Goal: Information Seeking & Learning: Learn about a topic

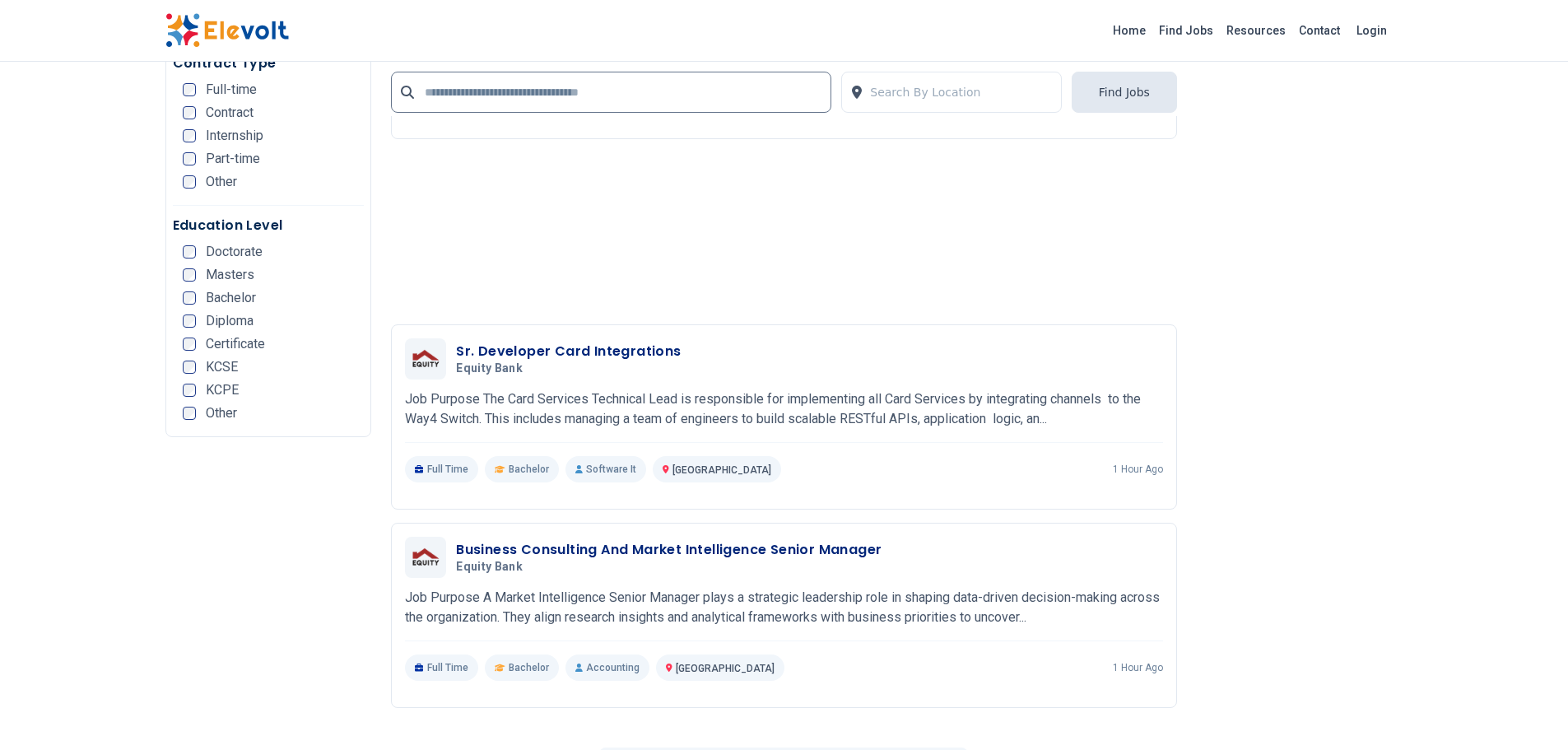
scroll to position [3456, 0]
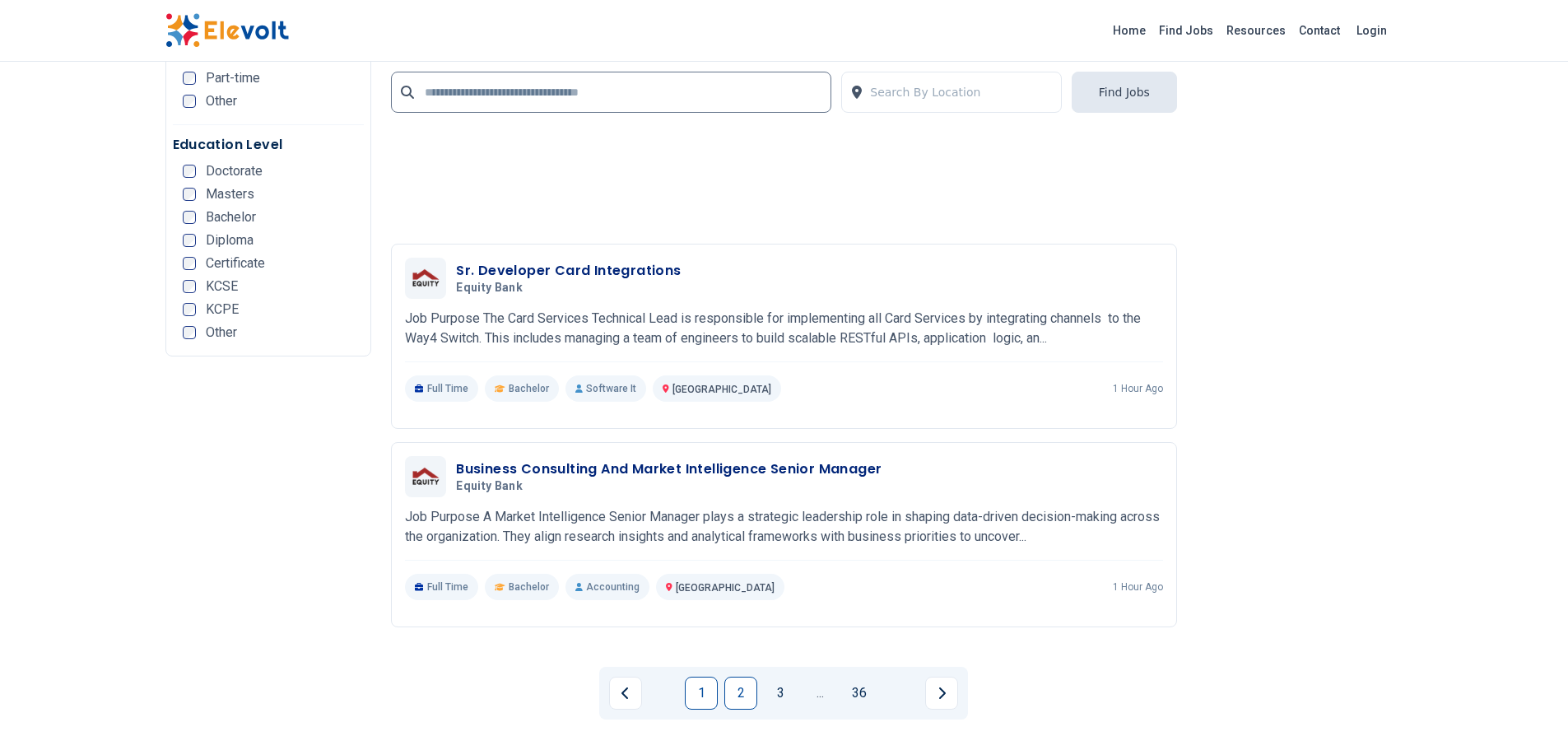
click at [736, 694] on link "2" at bounding box center [740, 692] width 33 height 33
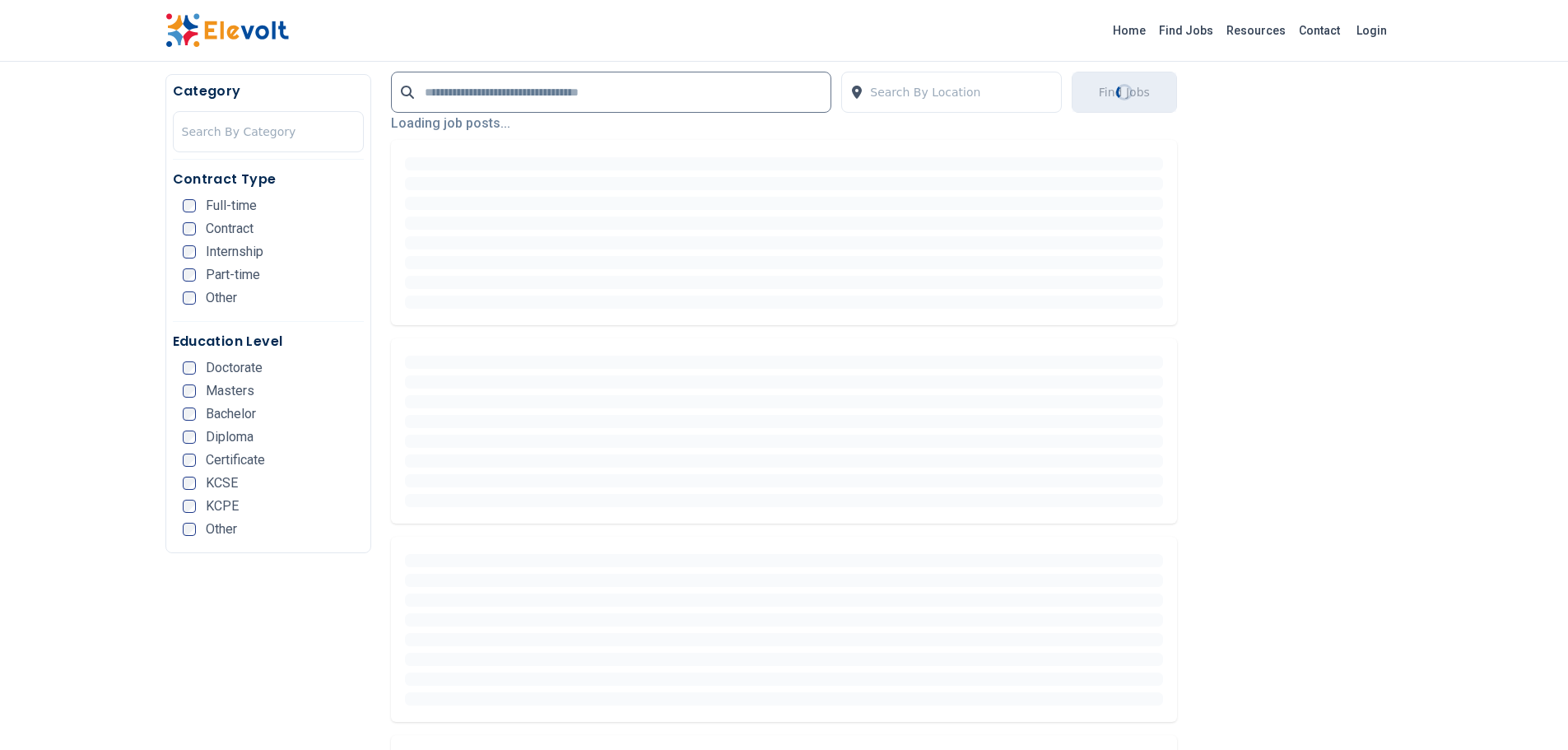
scroll to position [411, 0]
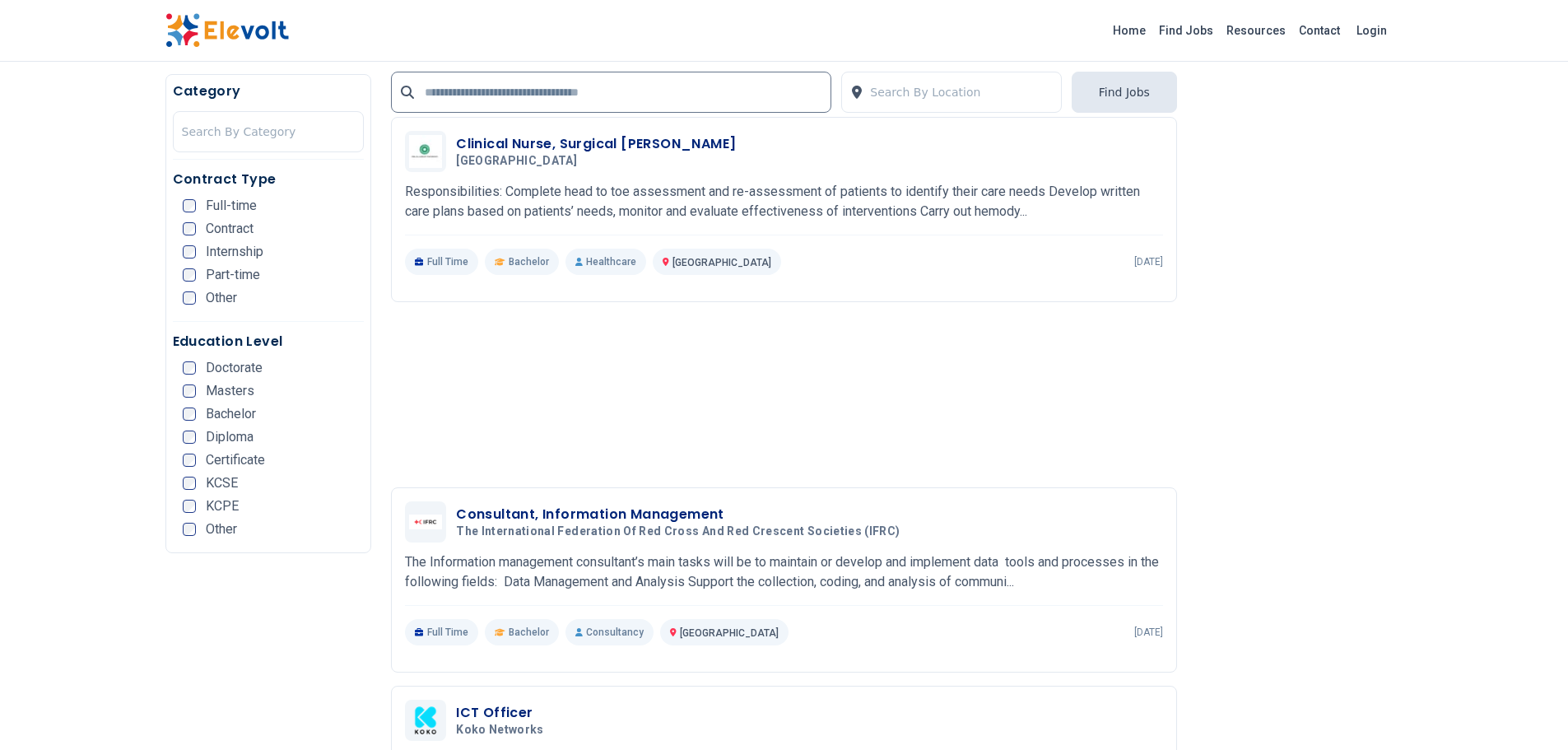
scroll to position [3456, 0]
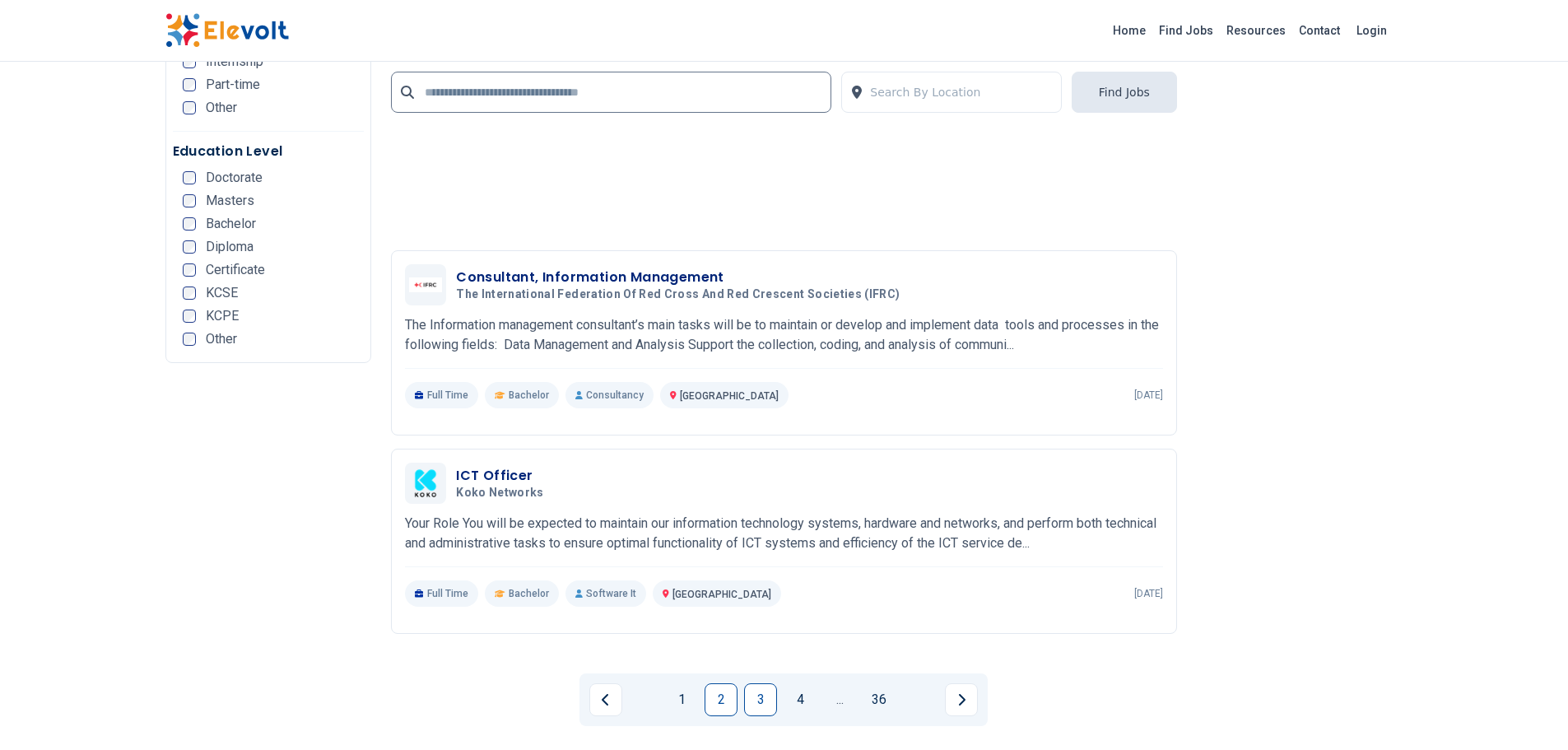
click at [750, 689] on link "3" at bounding box center [760, 699] width 33 height 33
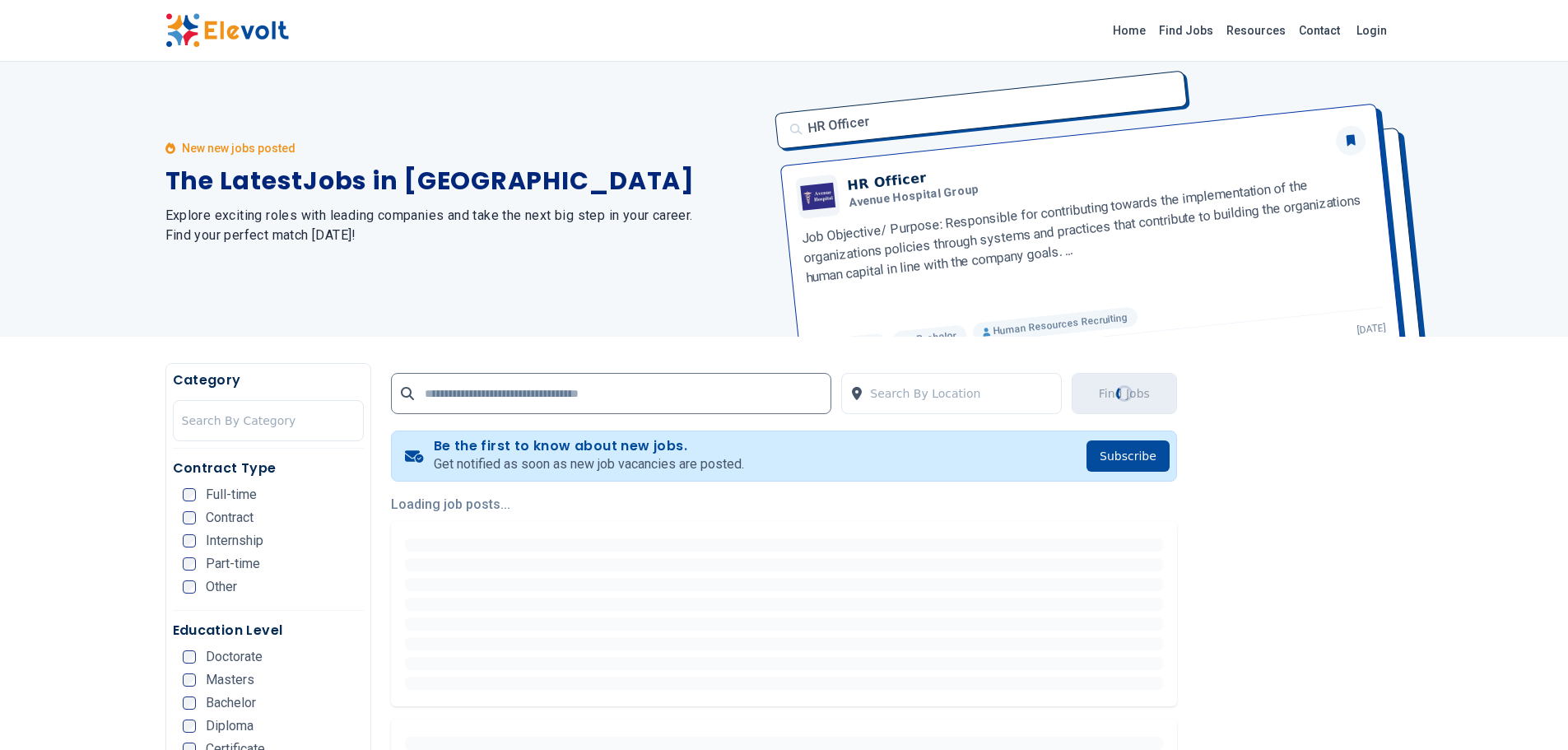
scroll to position [0, 0]
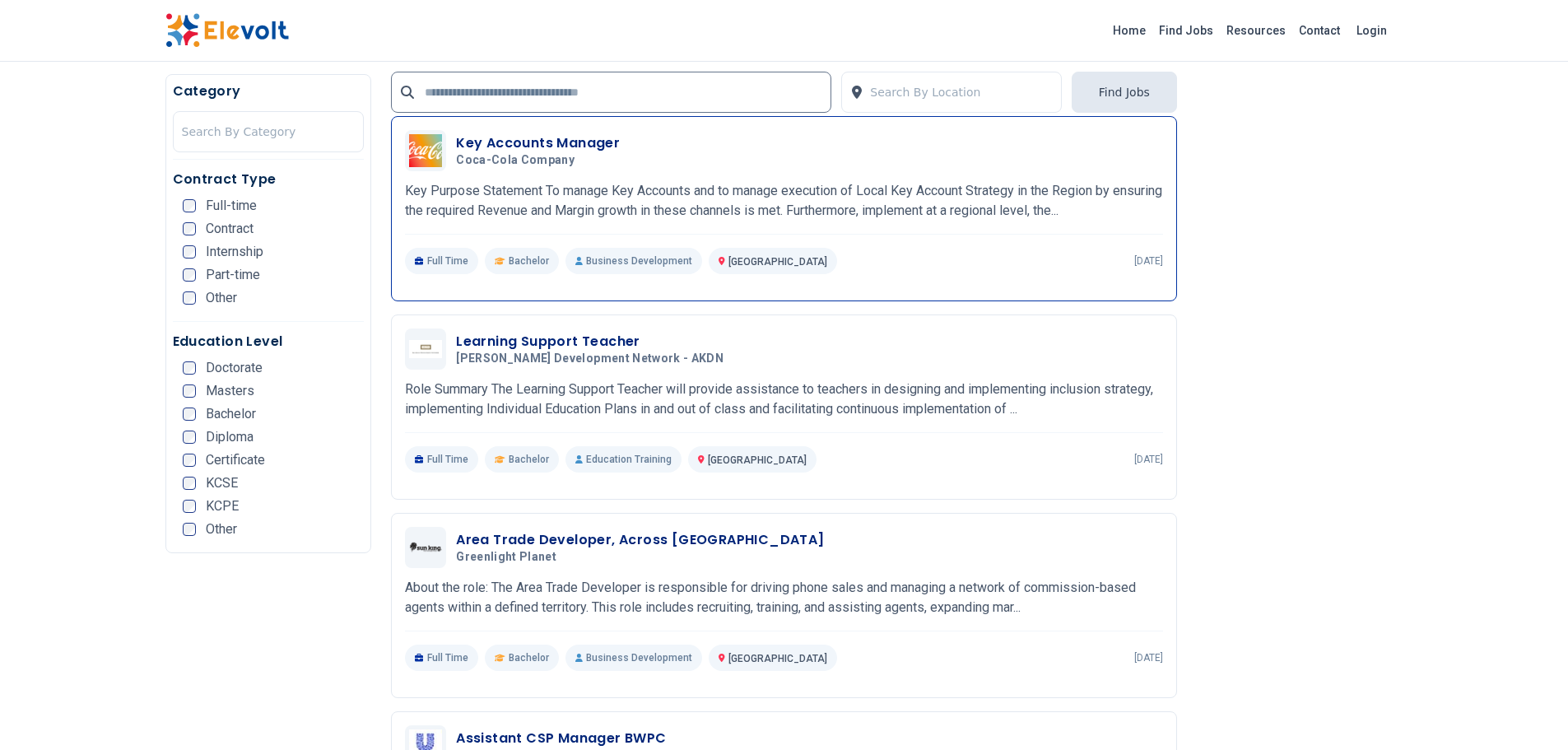
scroll to position [658, 0]
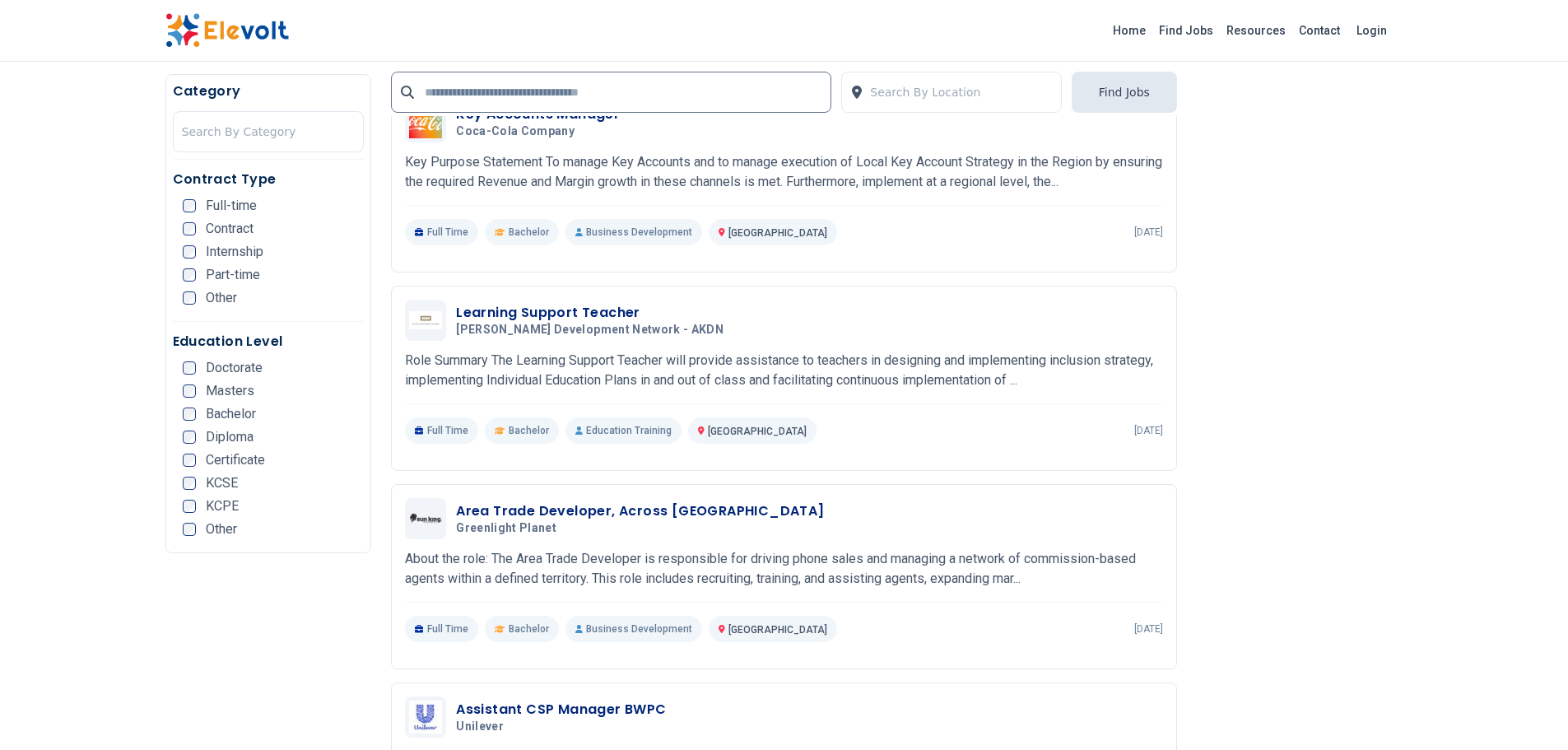
drag, startPoint x: 513, startPoint y: 516, endPoint x: 1430, endPoint y: 303, distance: 941.4
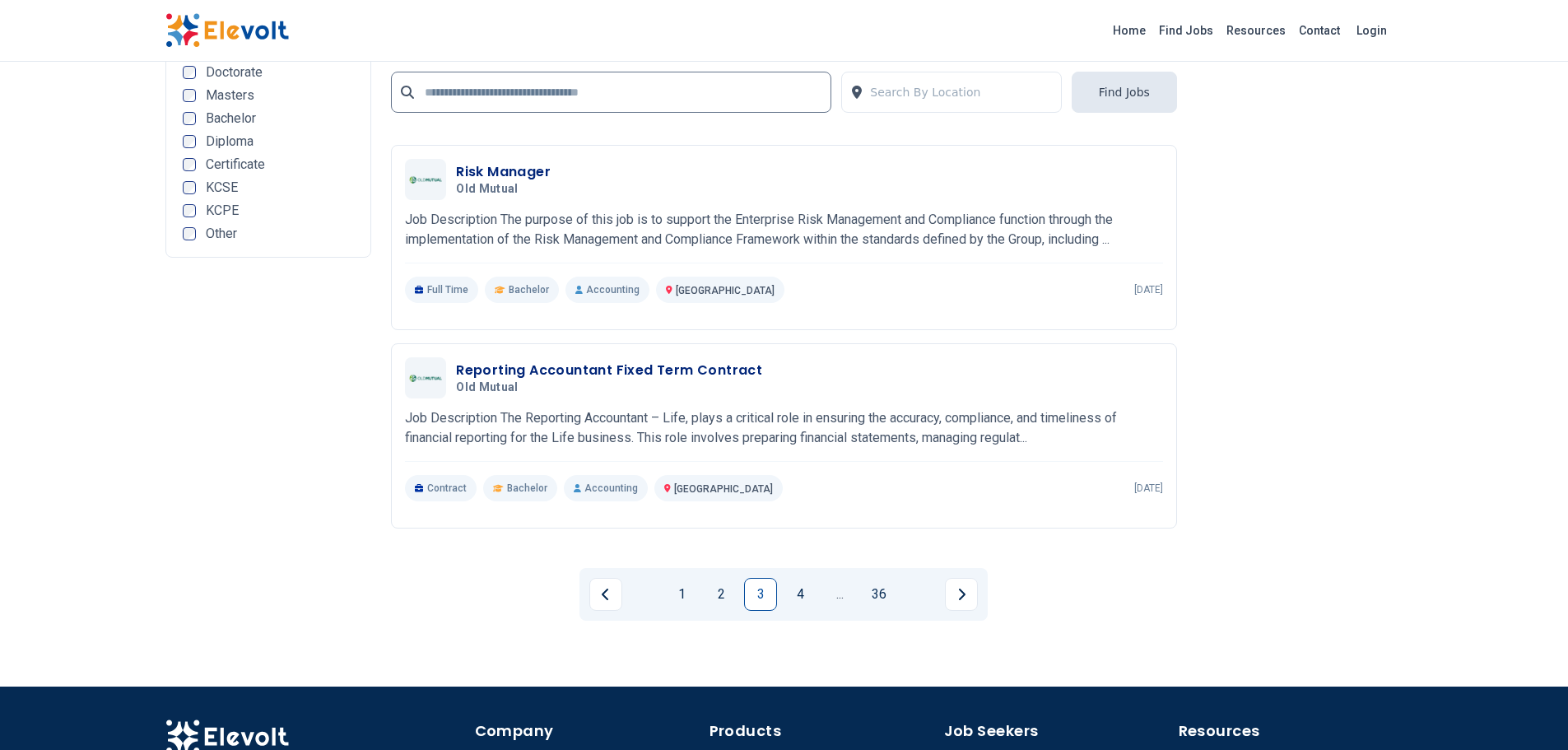
scroll to position [3621, 0]
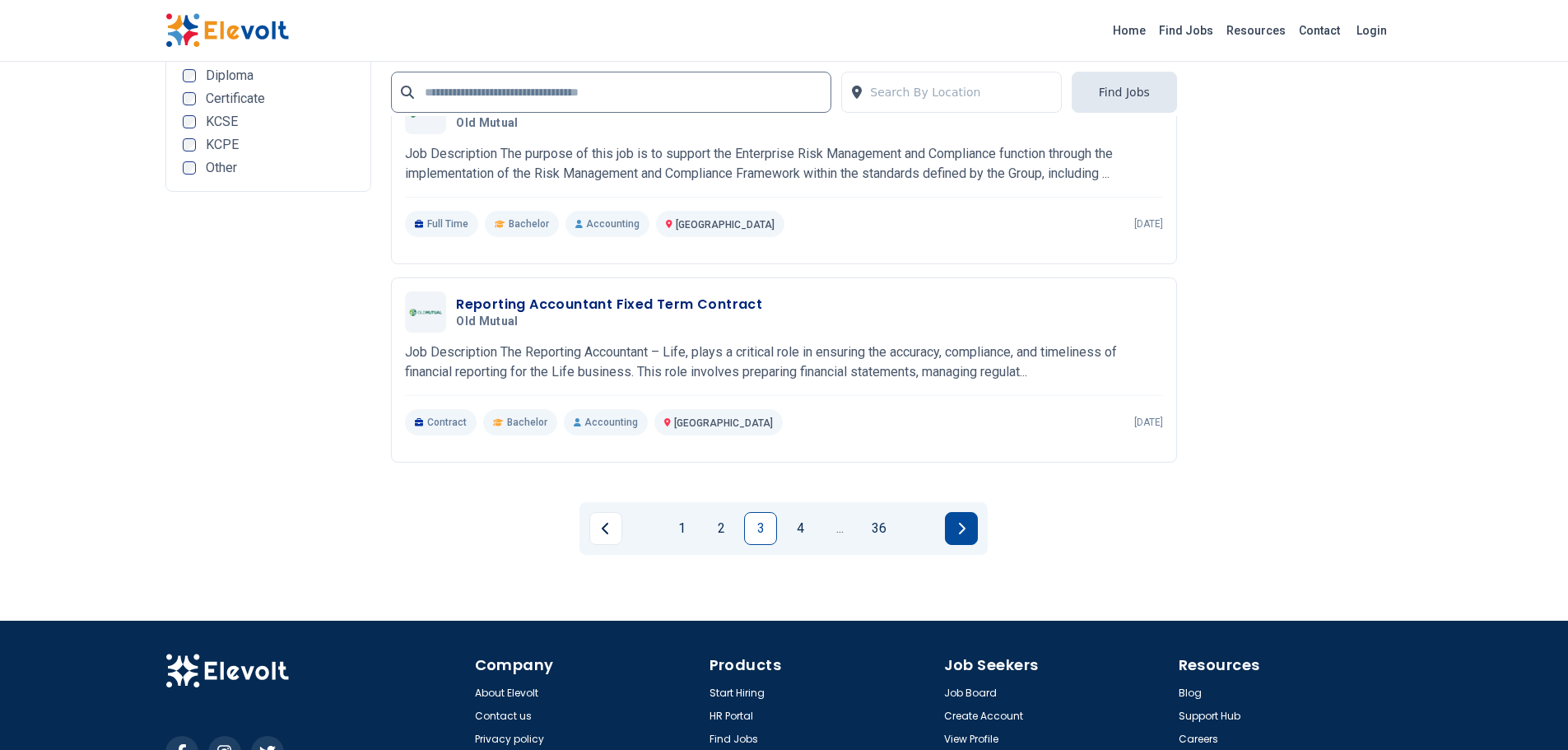
click at [954, 531] on button "Next page" at bounding box center [961, 528] width 33 height 33
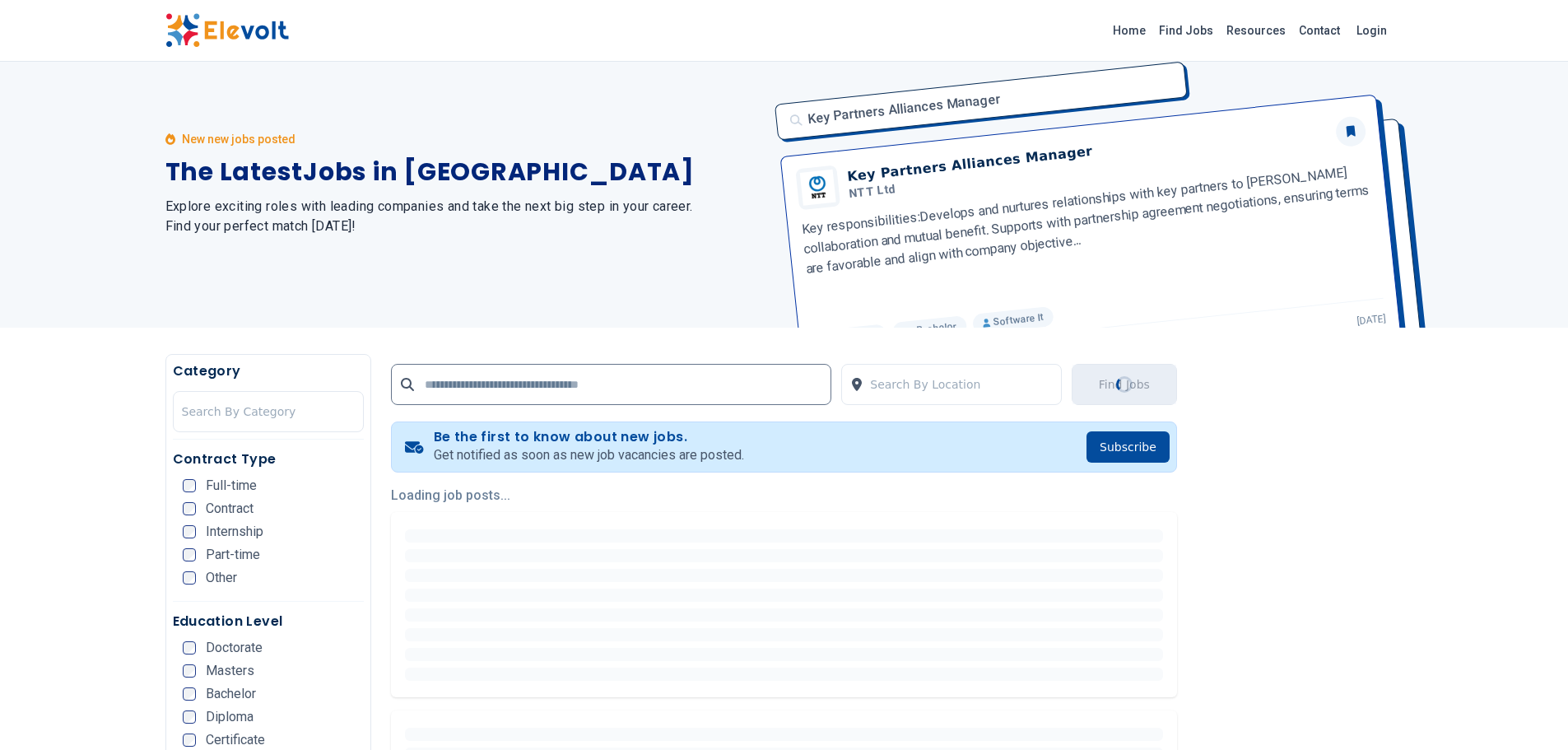
scroll to position [0, 0]
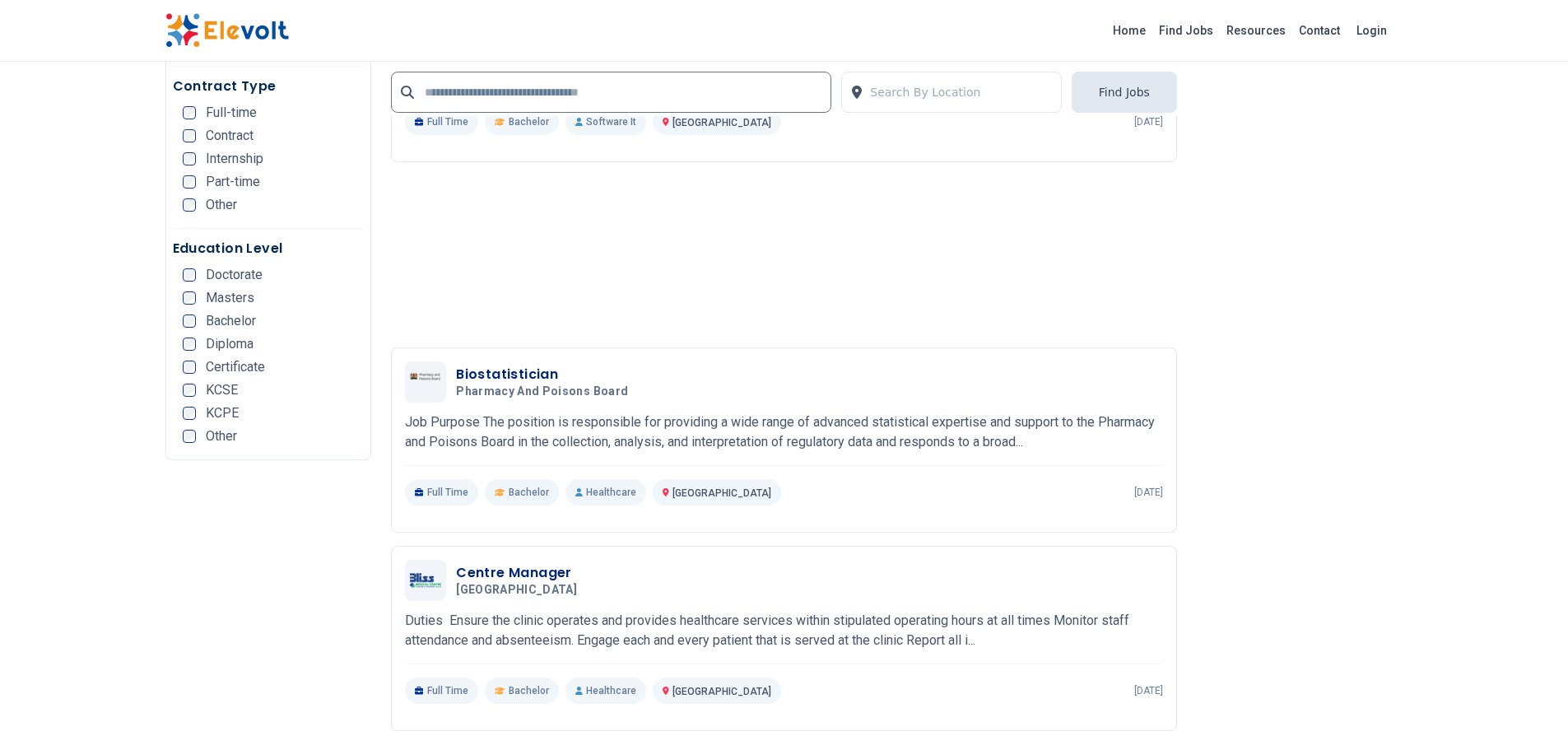
scroll to position [3456, 0]
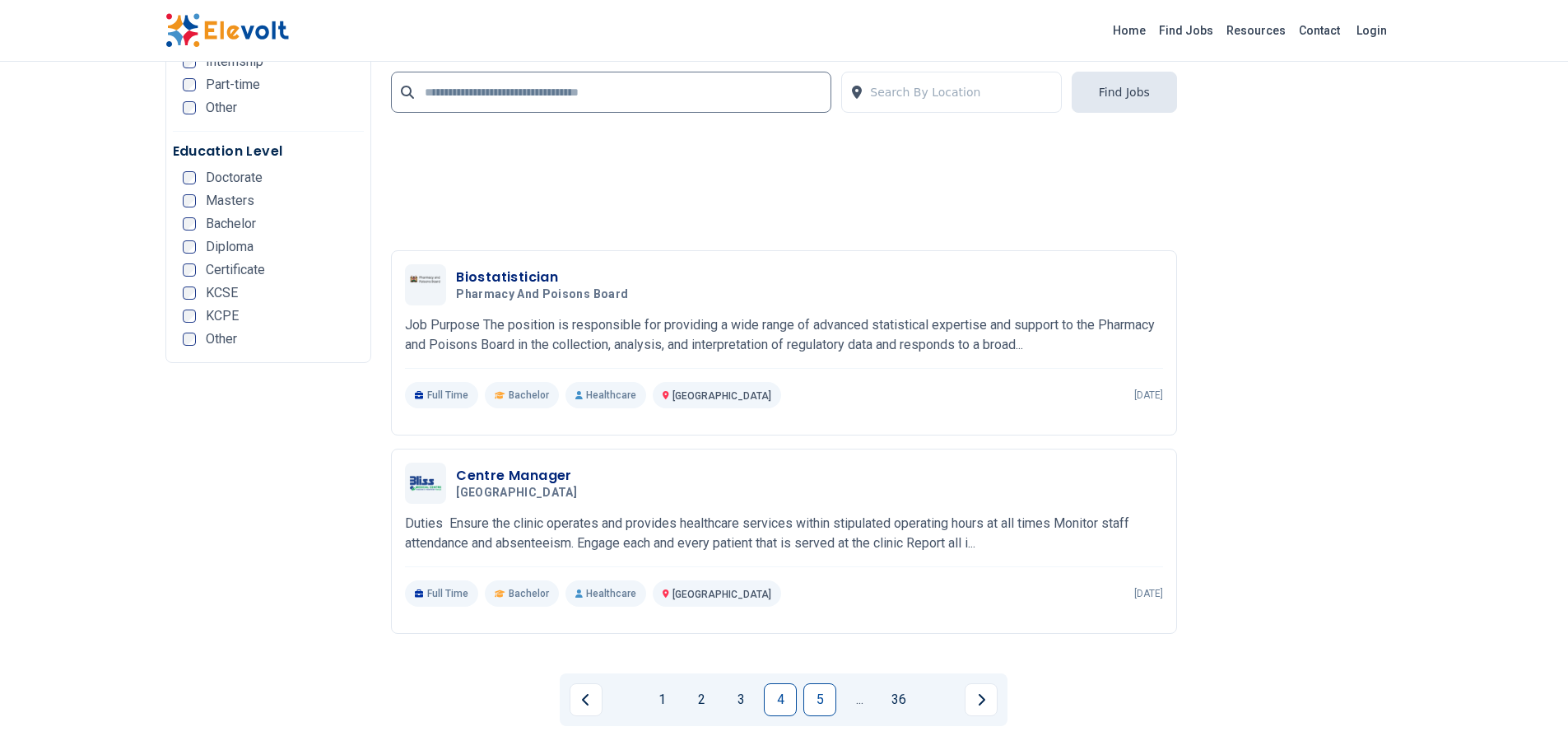
click at [825, 689] on link "5" at bounding box center [820, 699] width 33 height 33
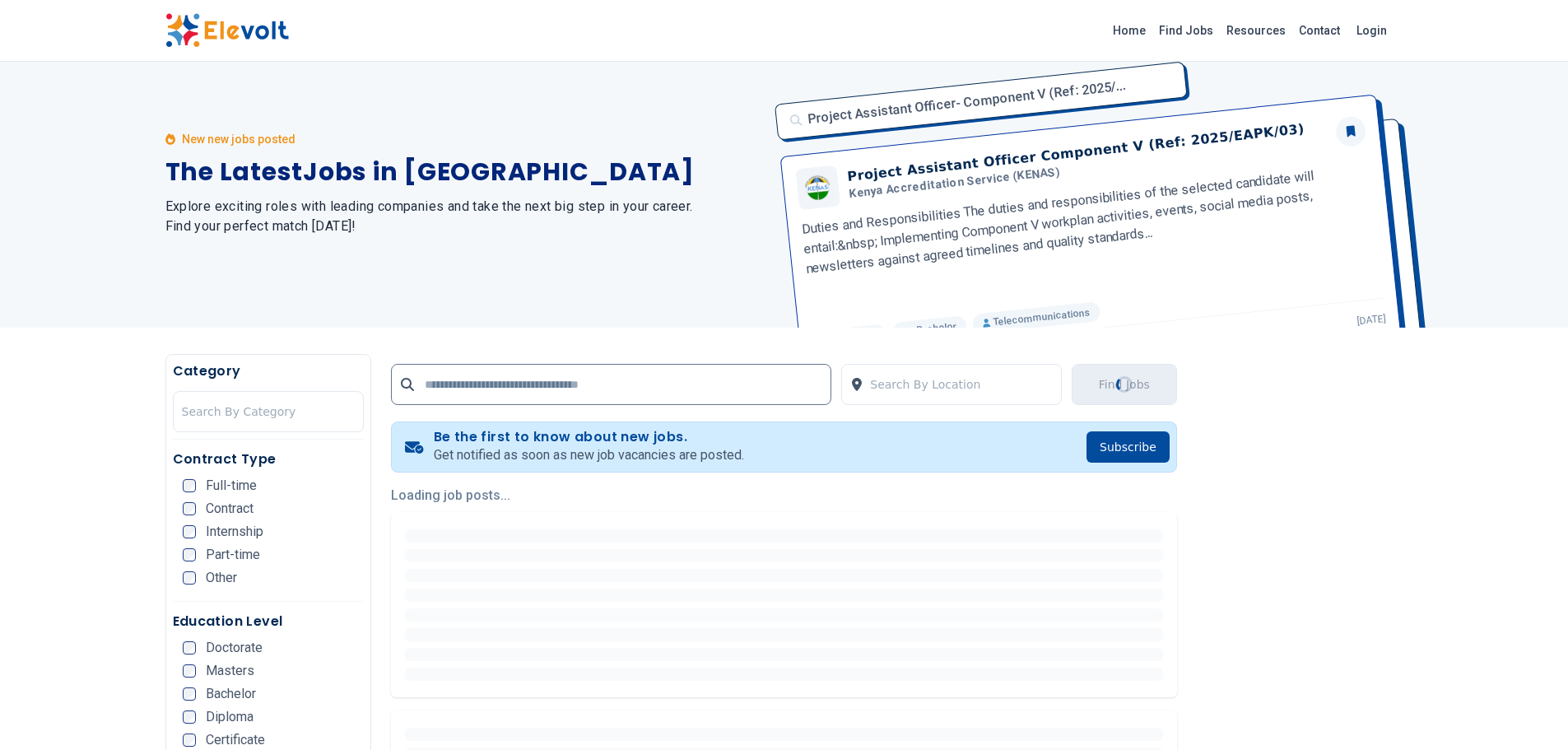
scroll to position [0, 0]
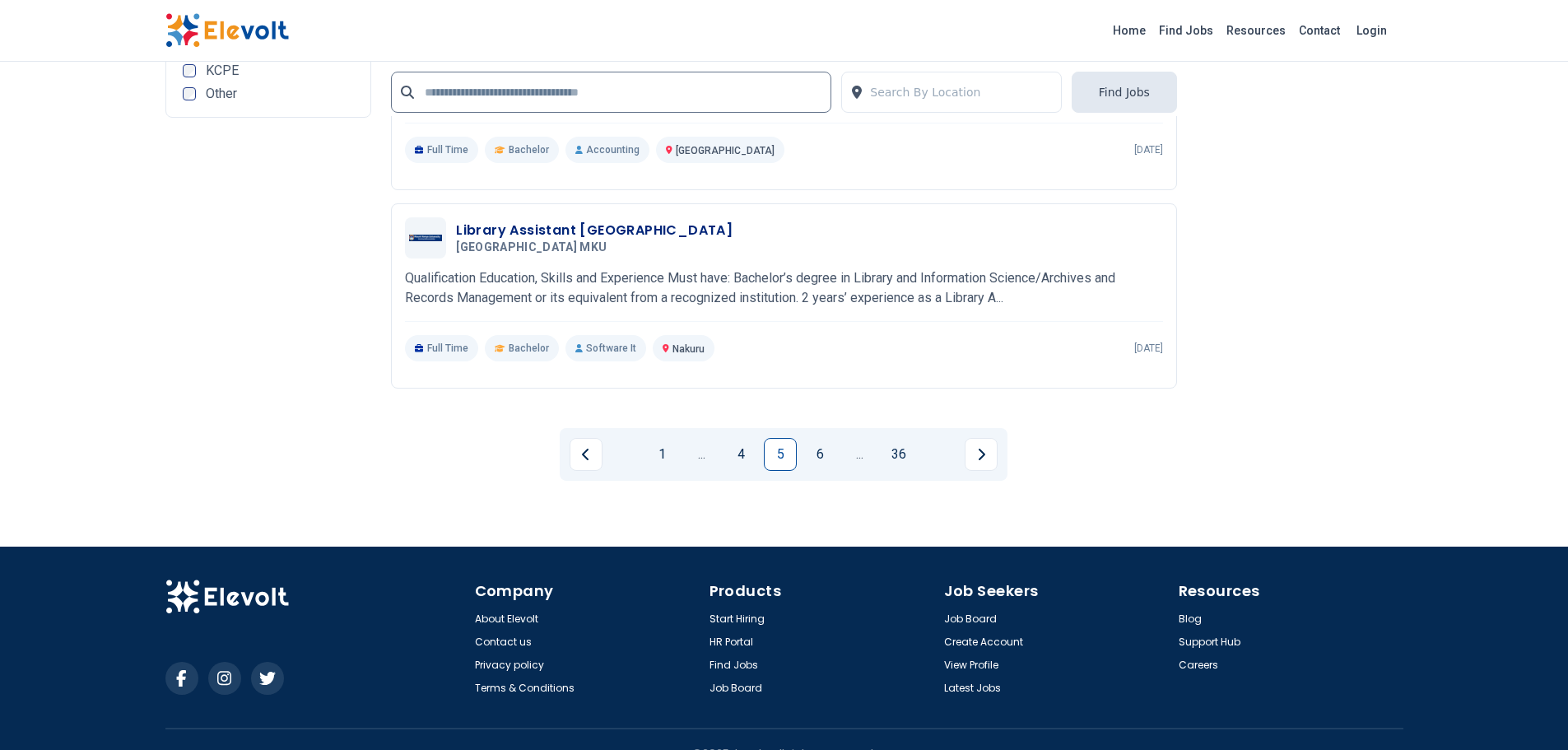
scroll to position [3703, 0]
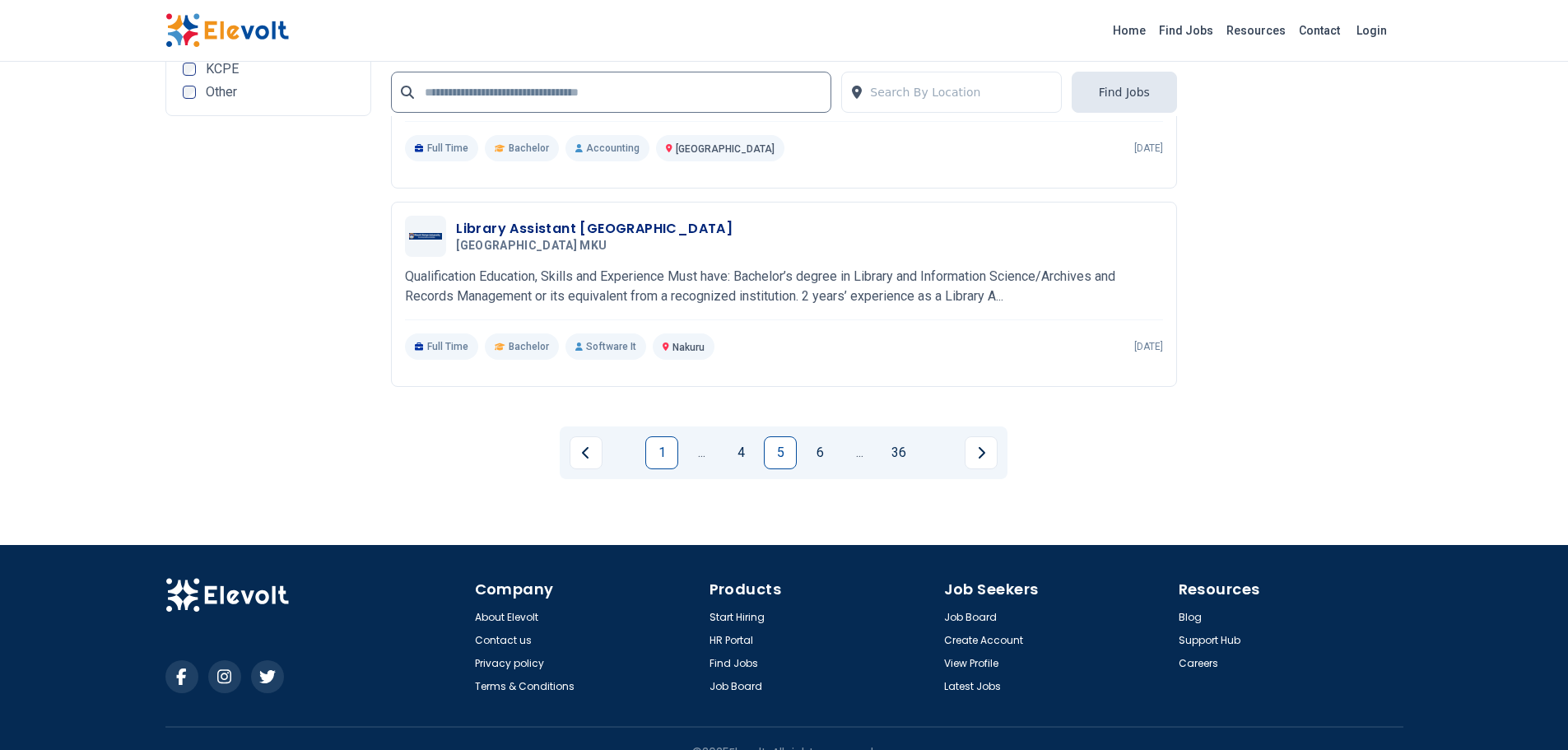
click at [657, 439] on link "1" at bounding box center [661, 452] width 33 height 33
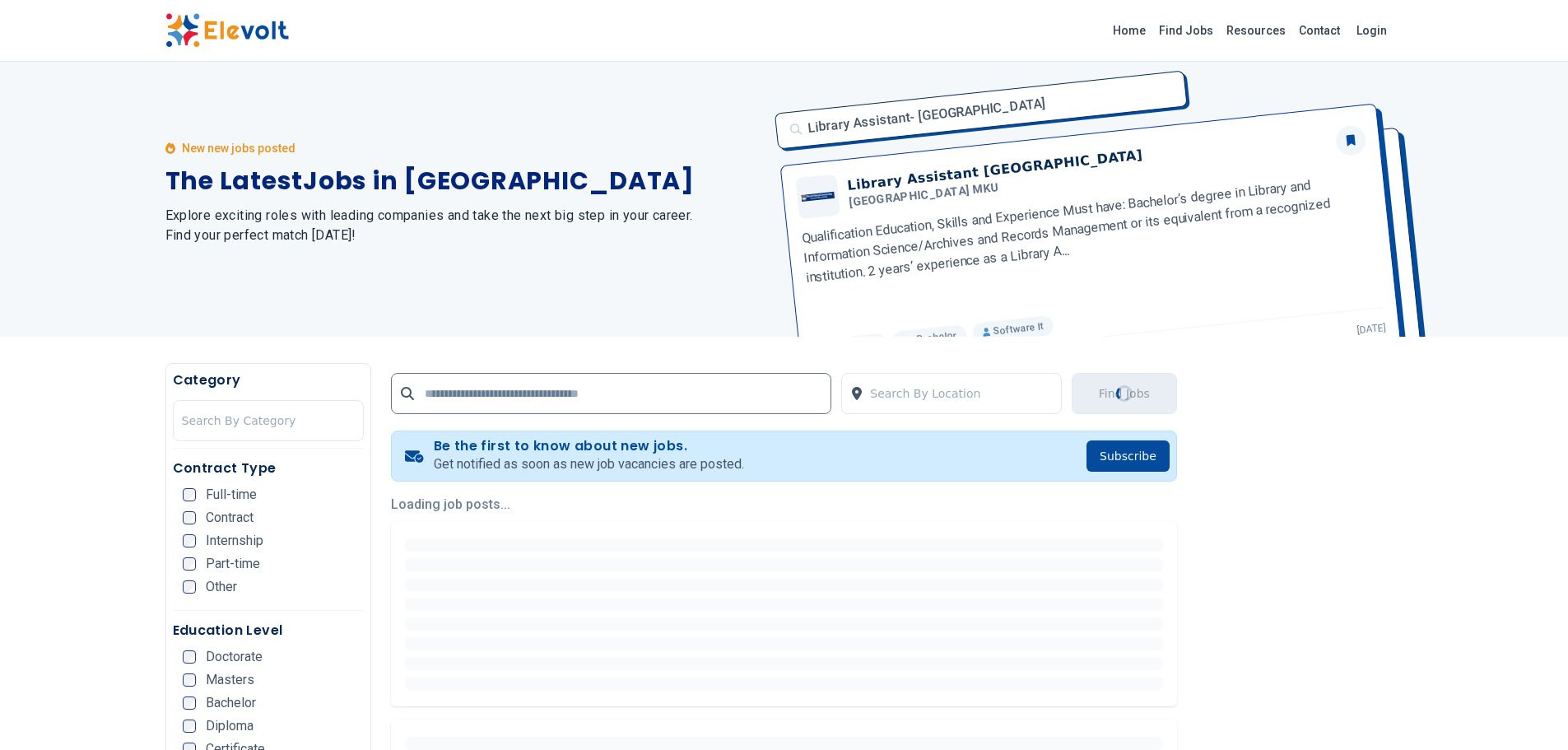
scroll to position [1, 0]
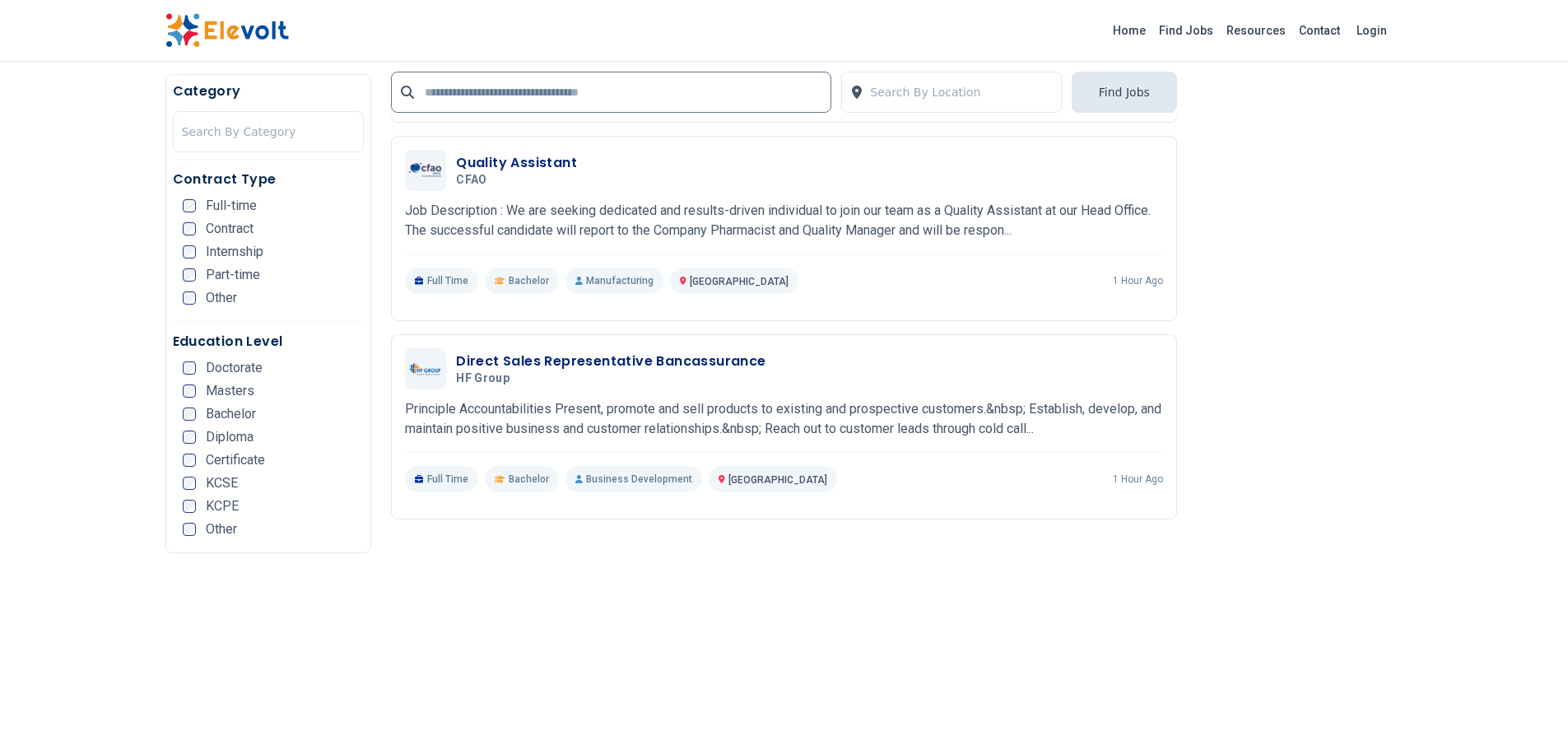
scroll to position [1975, 0]
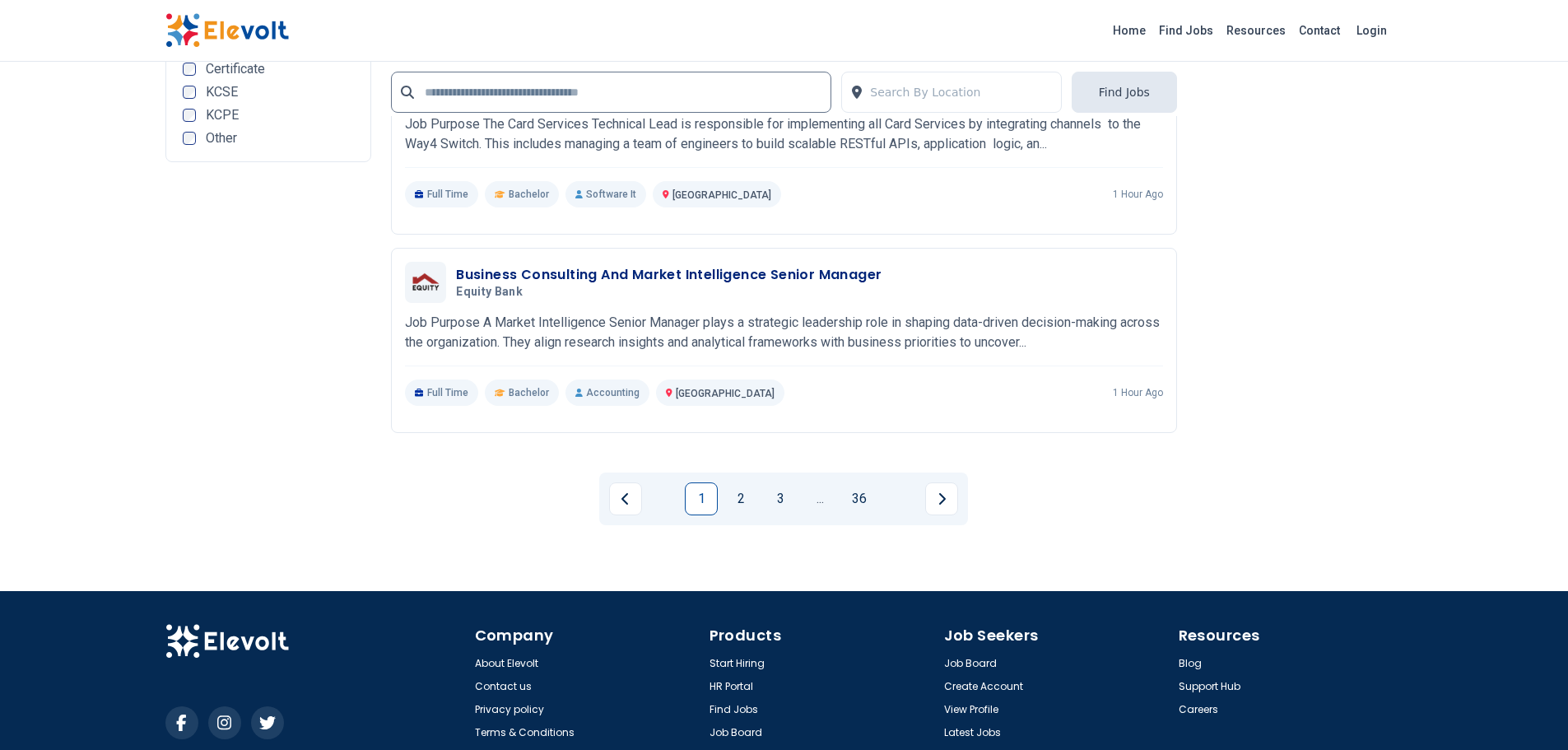
scroll to position [3723, 0]
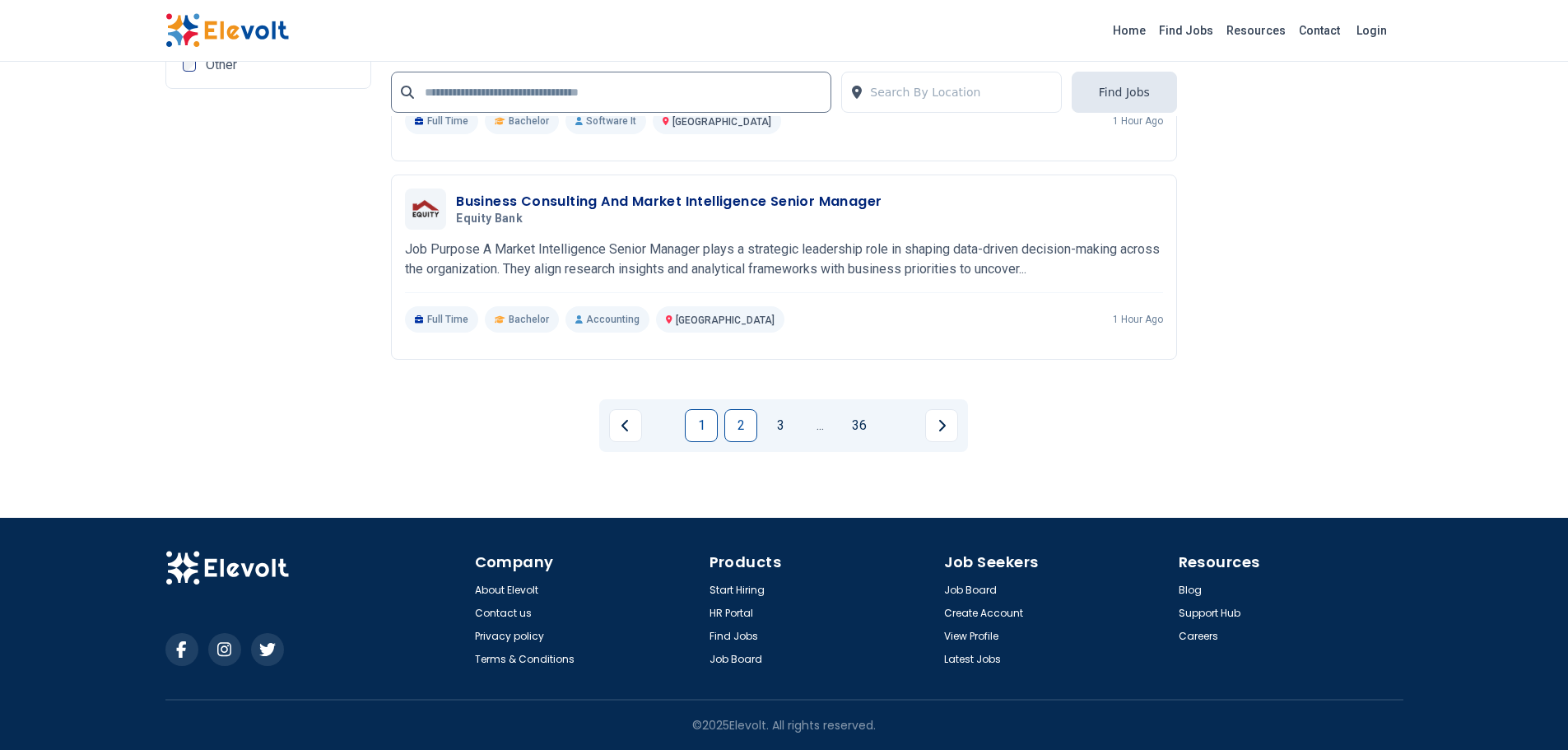
click at [736, 431] on link "2" at bounding box center [740, 425] width 33 height 33
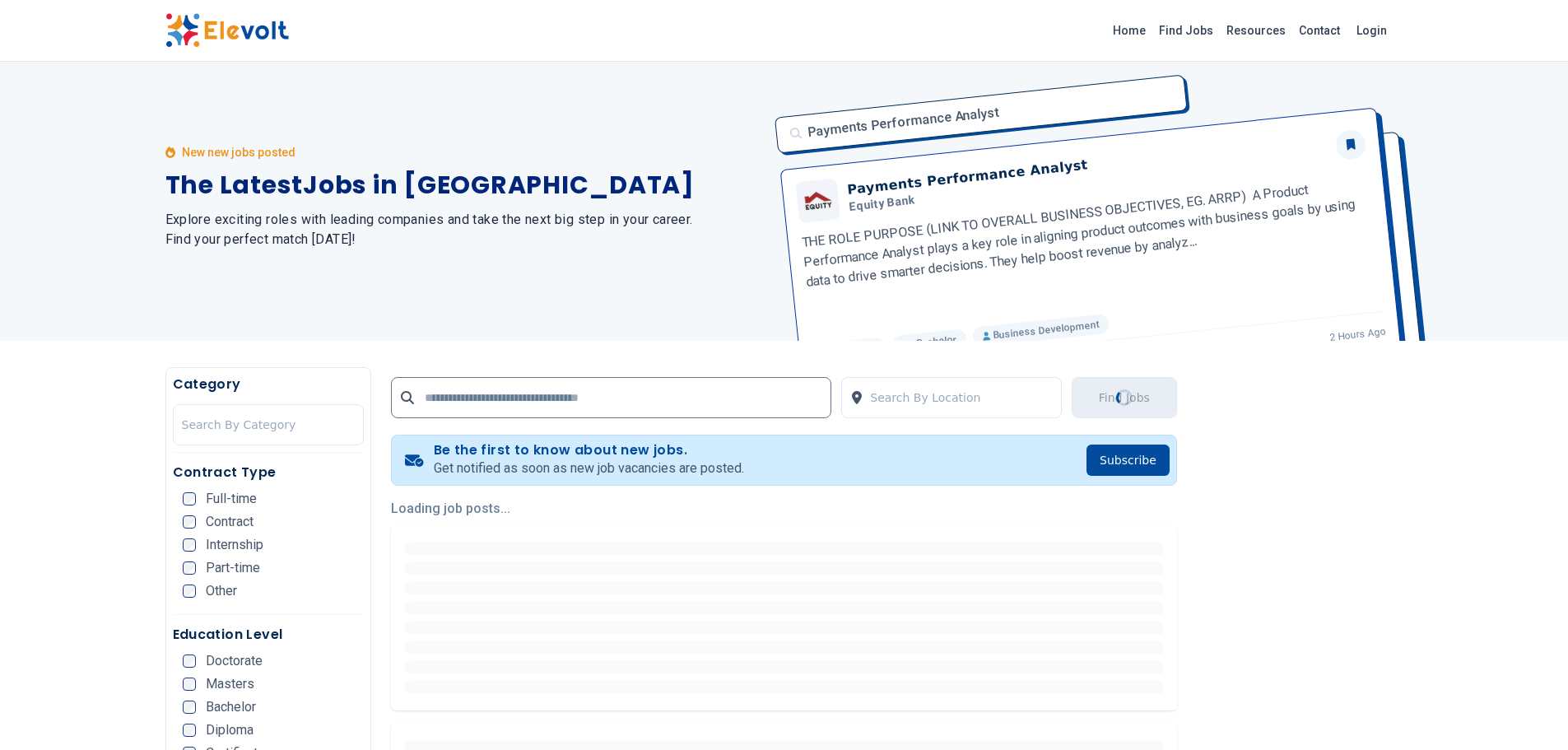
scroll to position [0, 0]
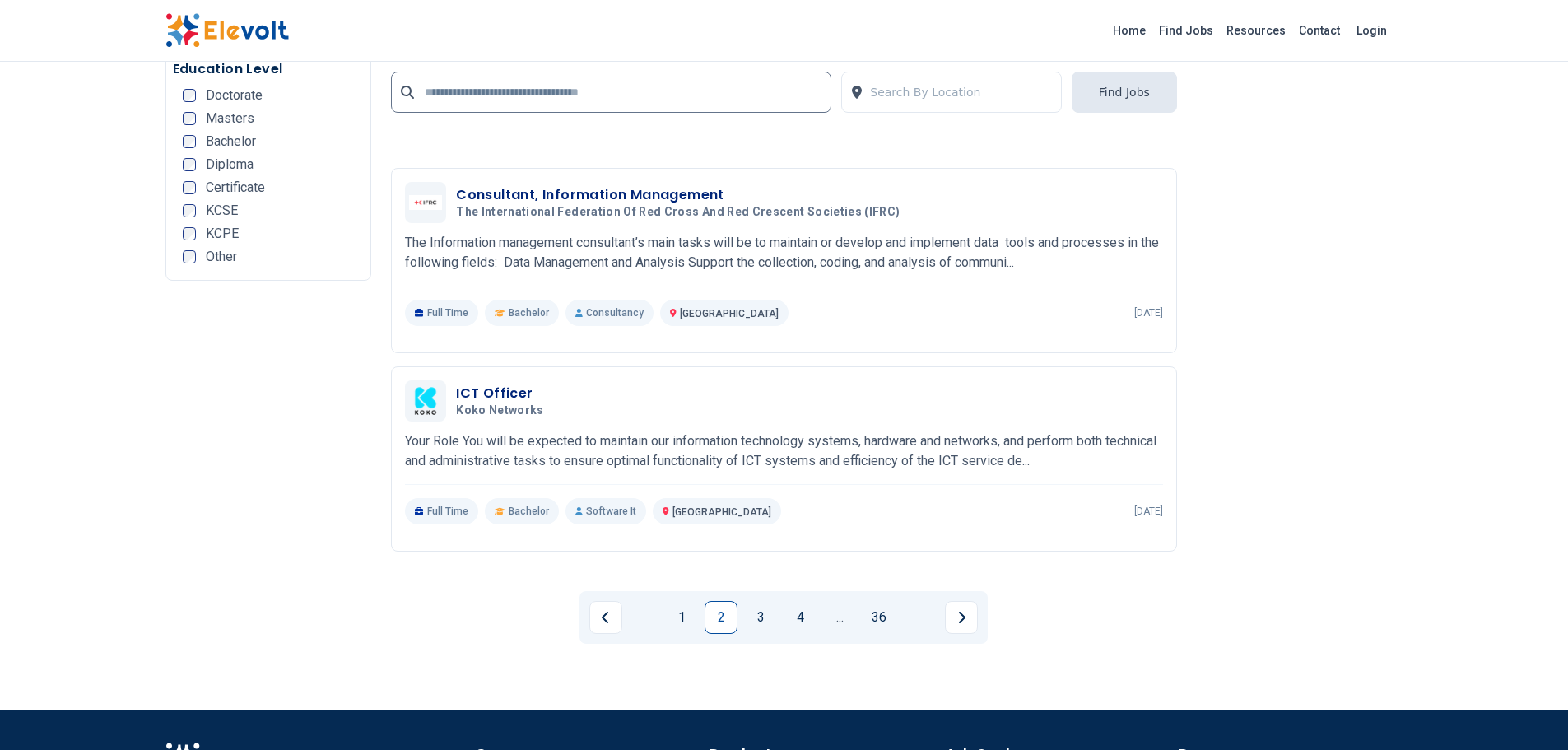
scroll to position [3703, 0]
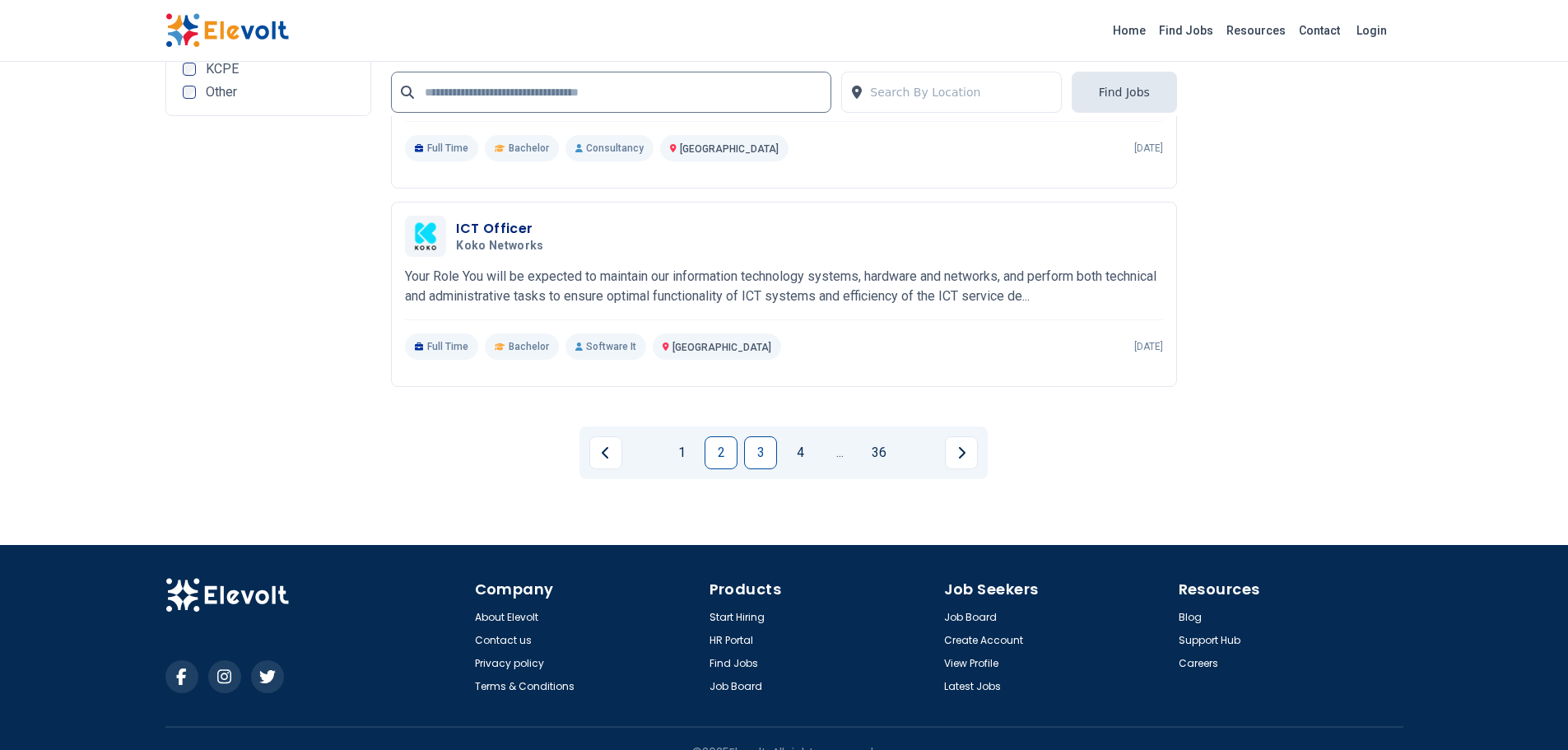
click at [763, 440] on link "3" at bounding box center [760, 452] width 33 height 33
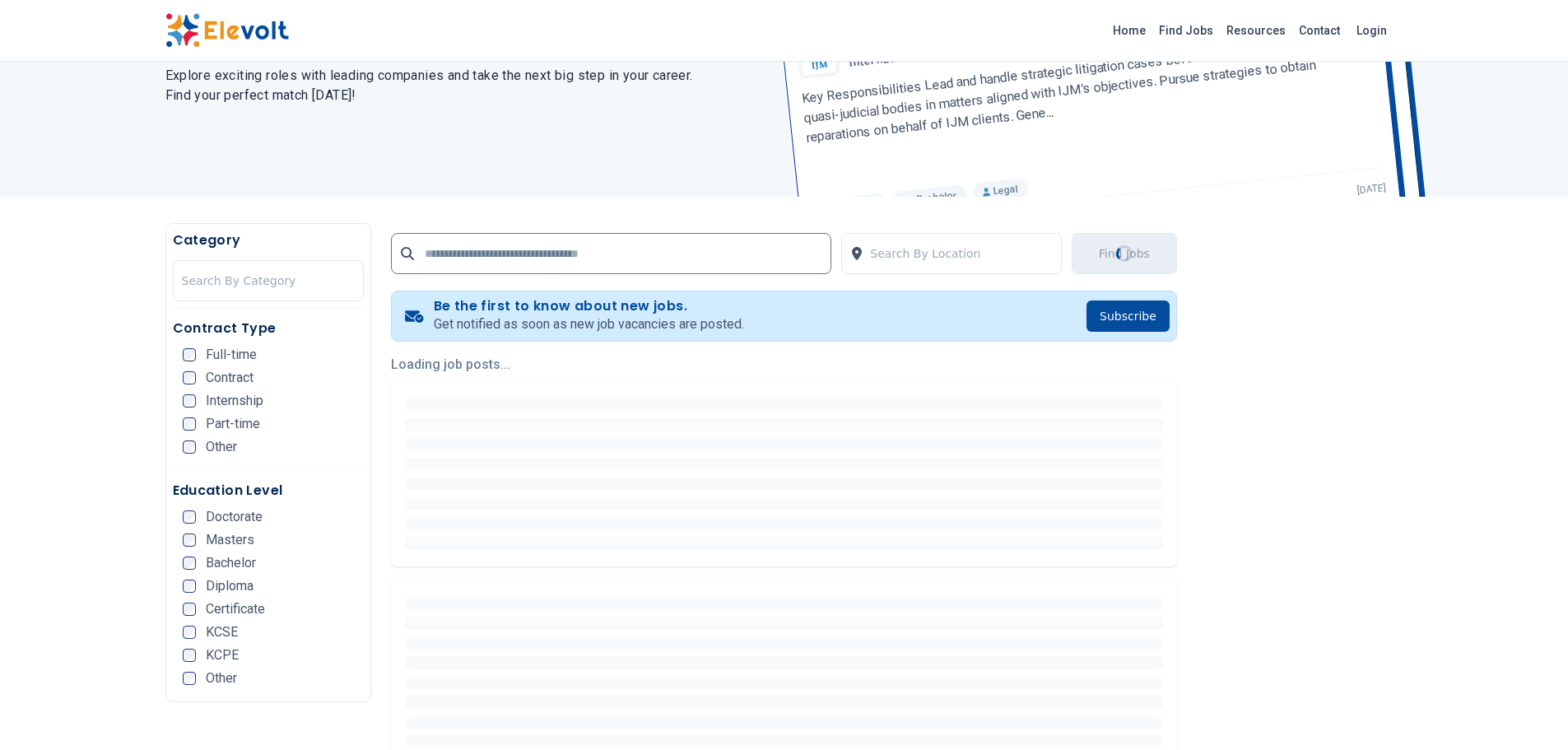
scroll to position [247, 0]
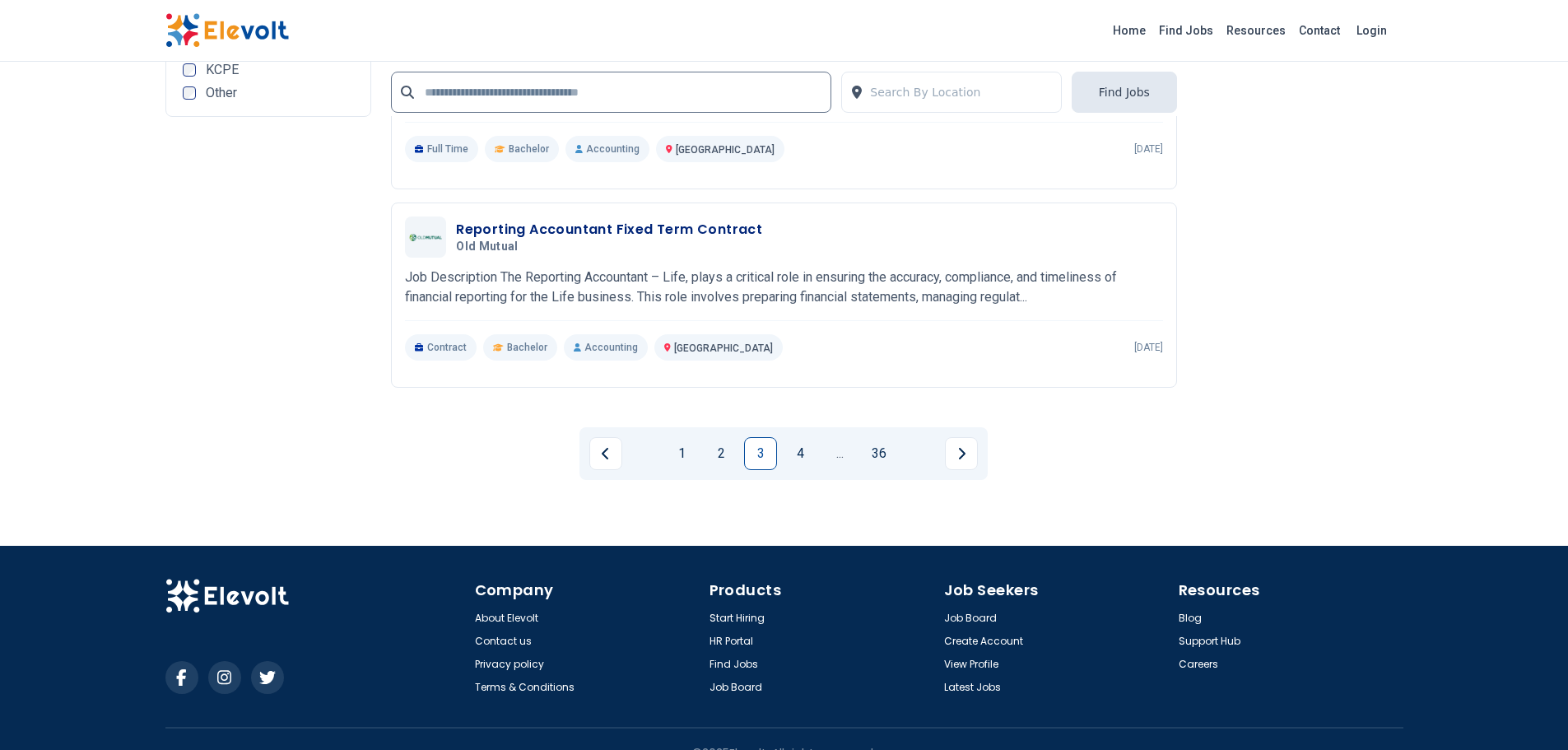
scroll to position [3703, 0]
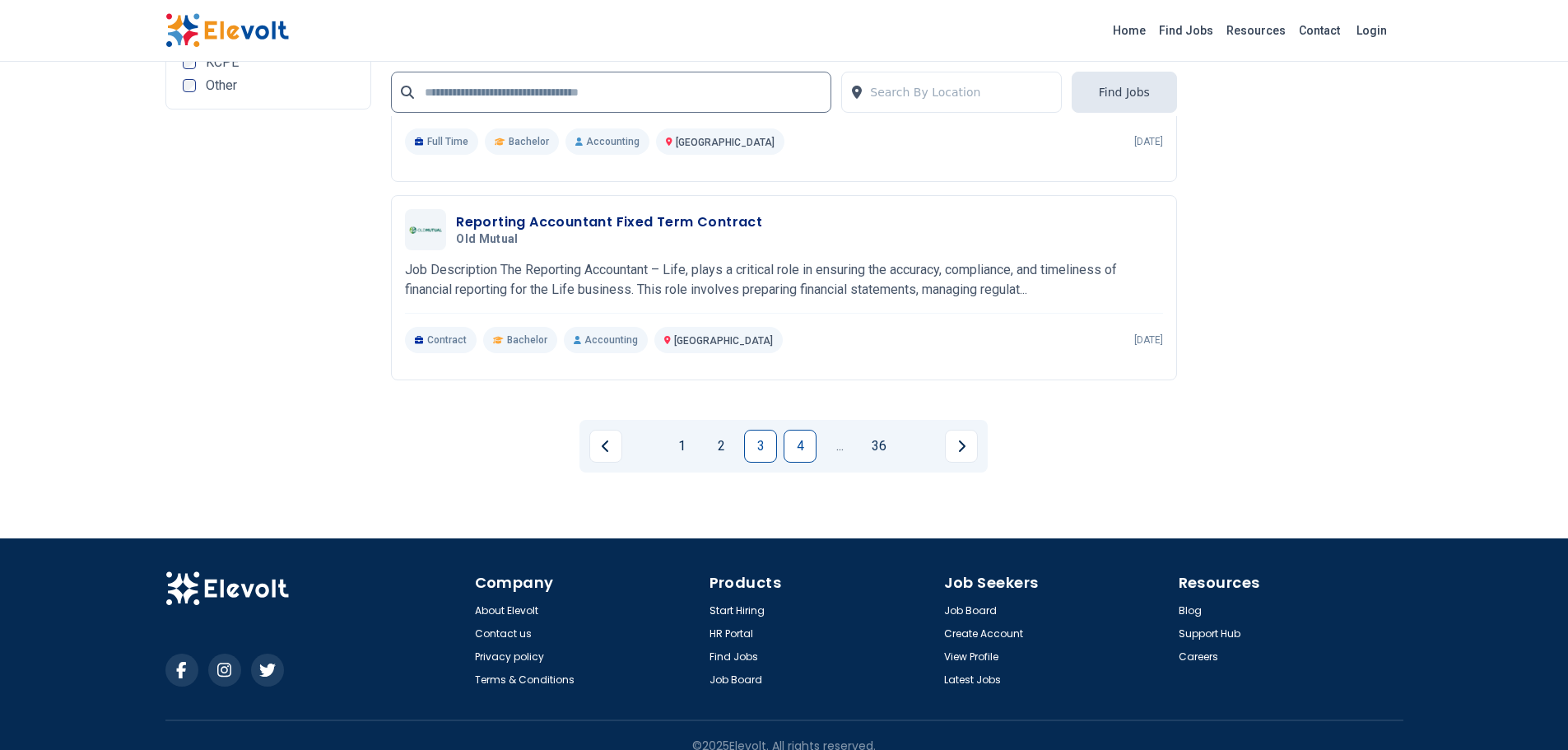
click at [799, 452] on link "4" at bounding box center [800, 446] width 33 height 33
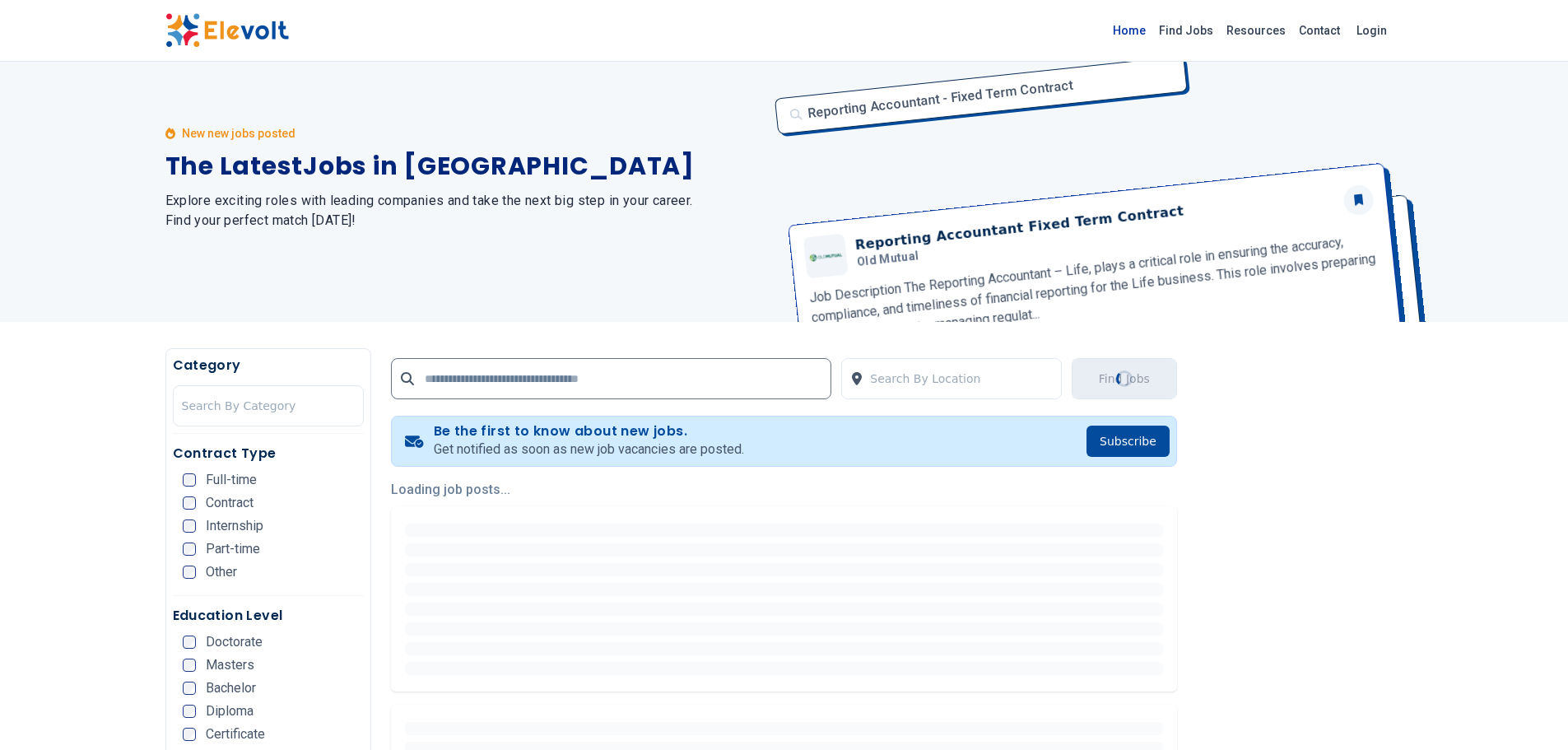
scroll to position [0, 0]
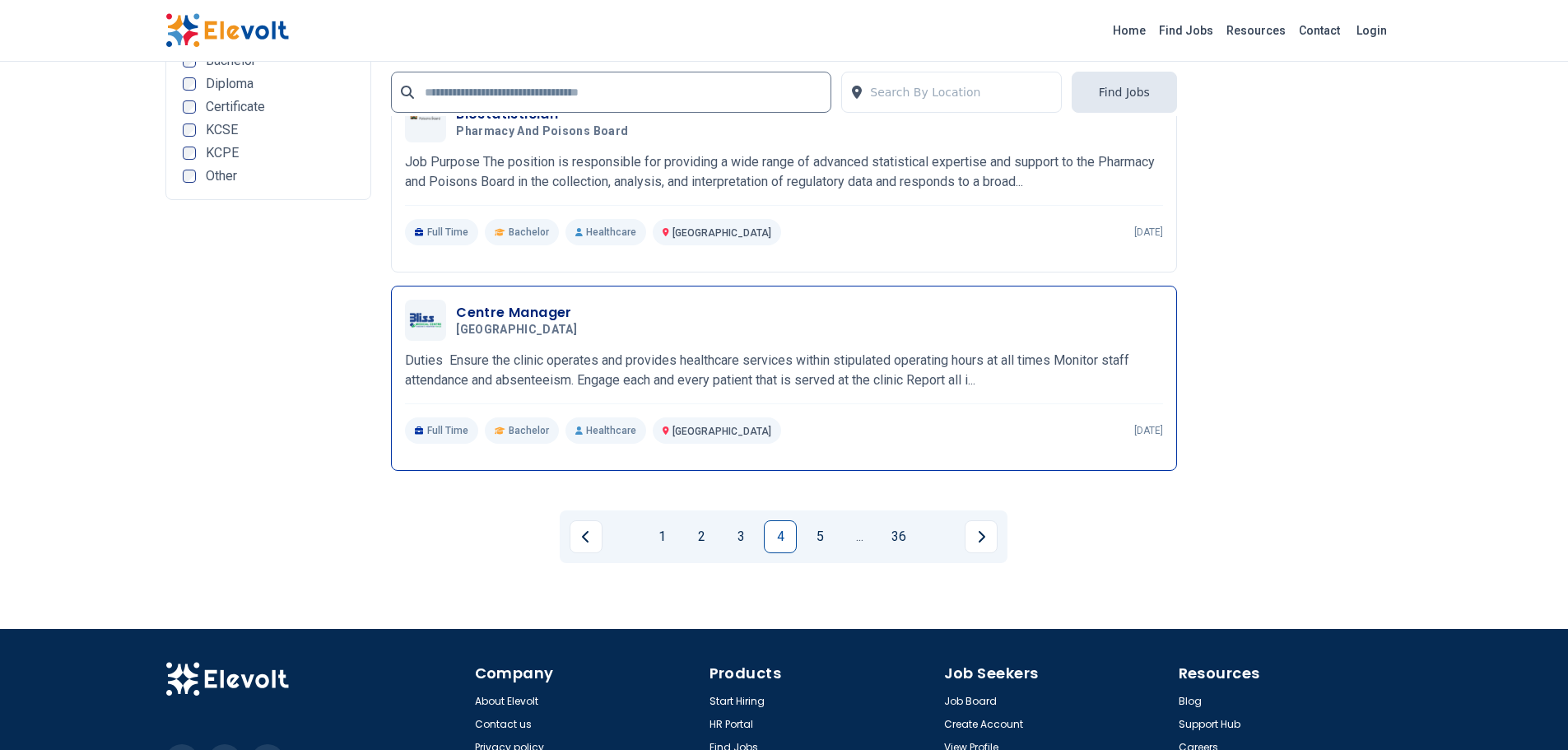
scroll to position [3621, 0]
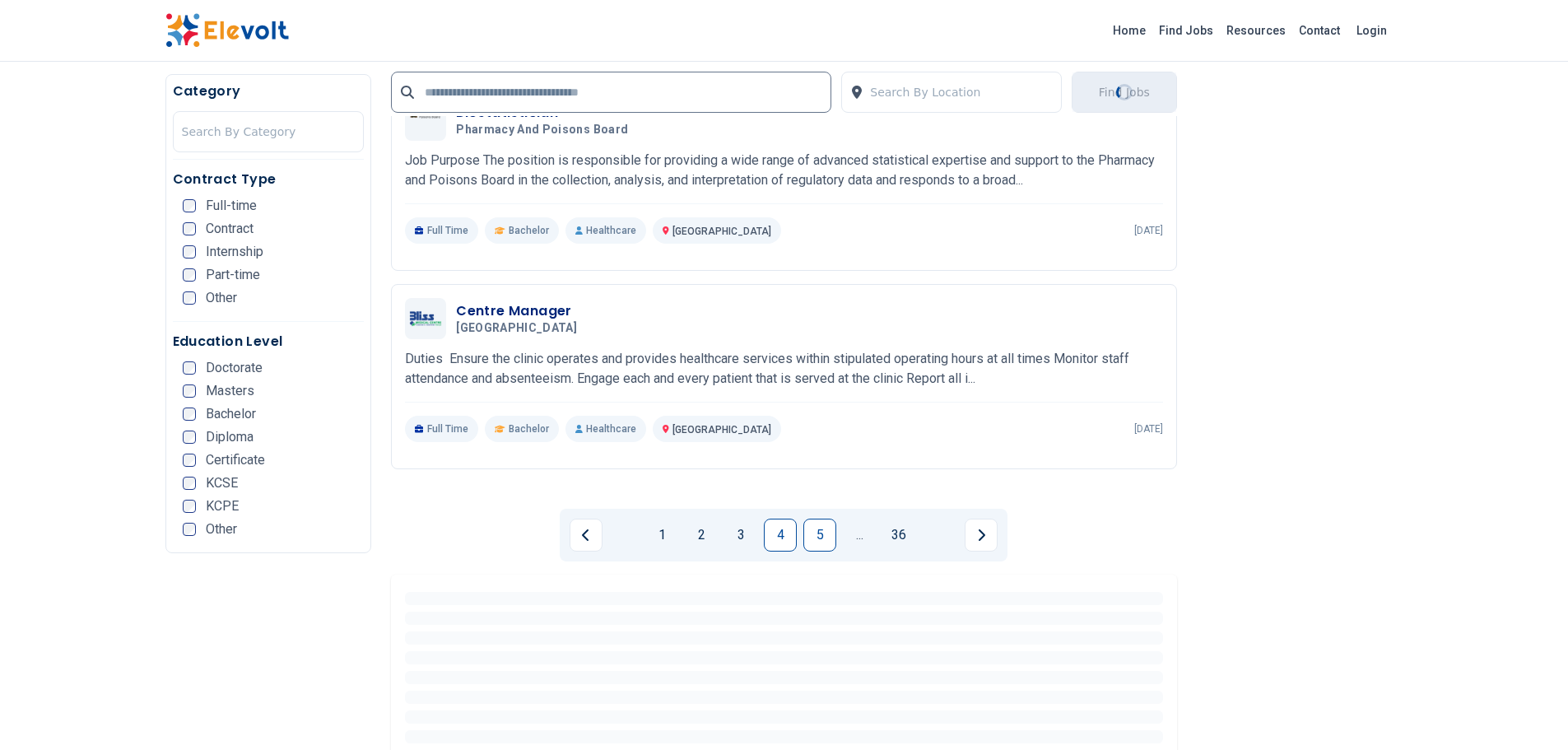
click at [809, 529] on link "5" at bounding box center [820, 535] width 33 height 33
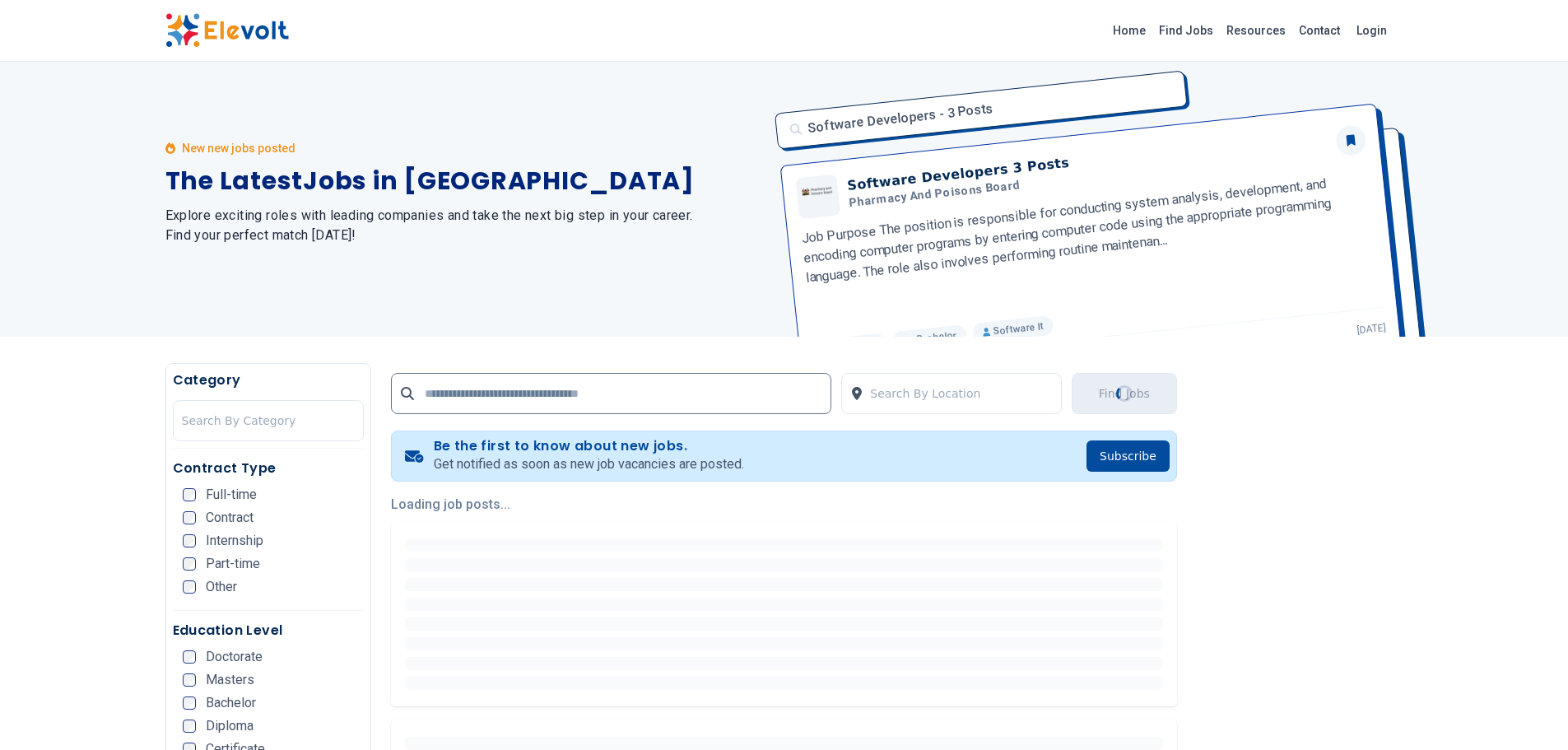
scroll to position [0, 0]
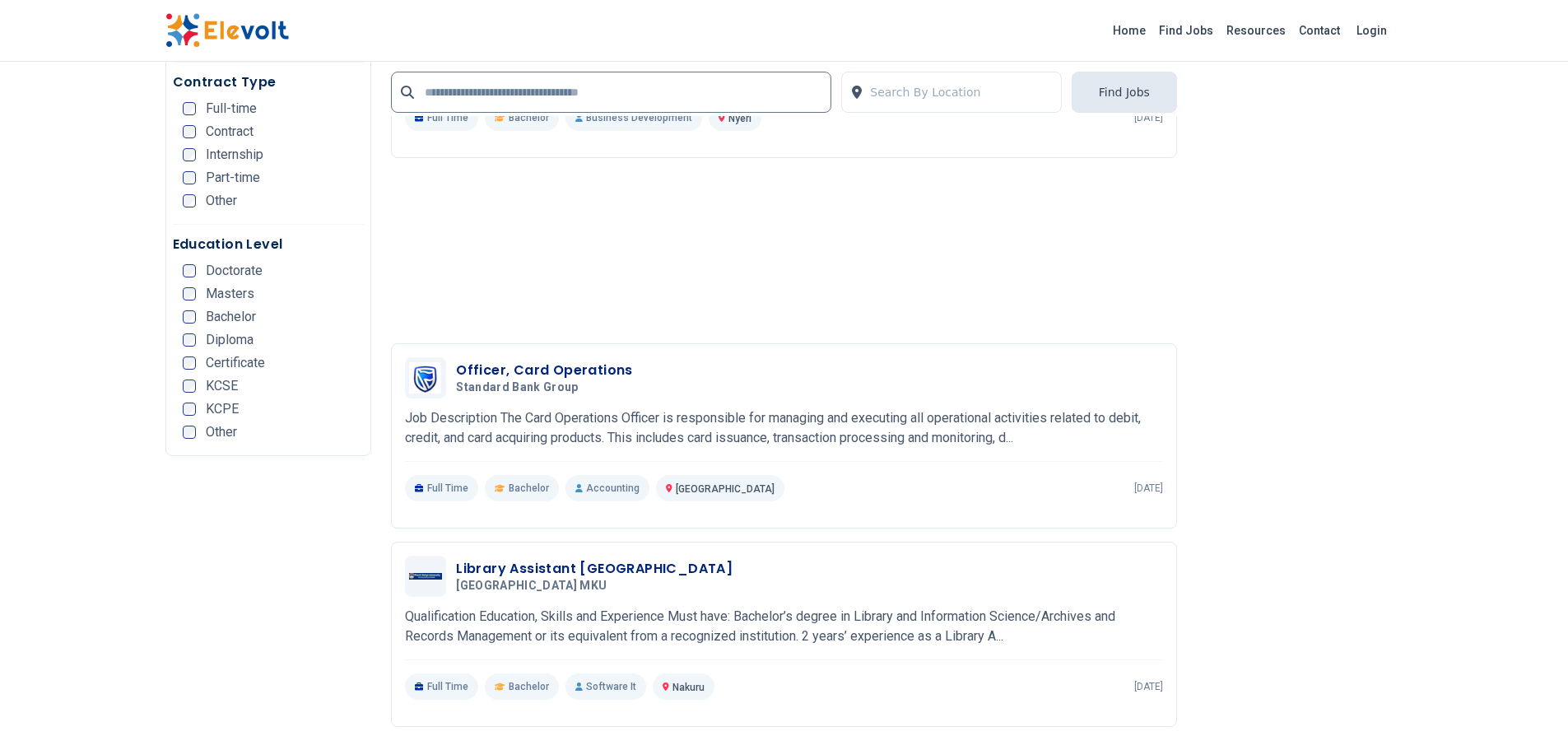
scroll to position [3456, 0]
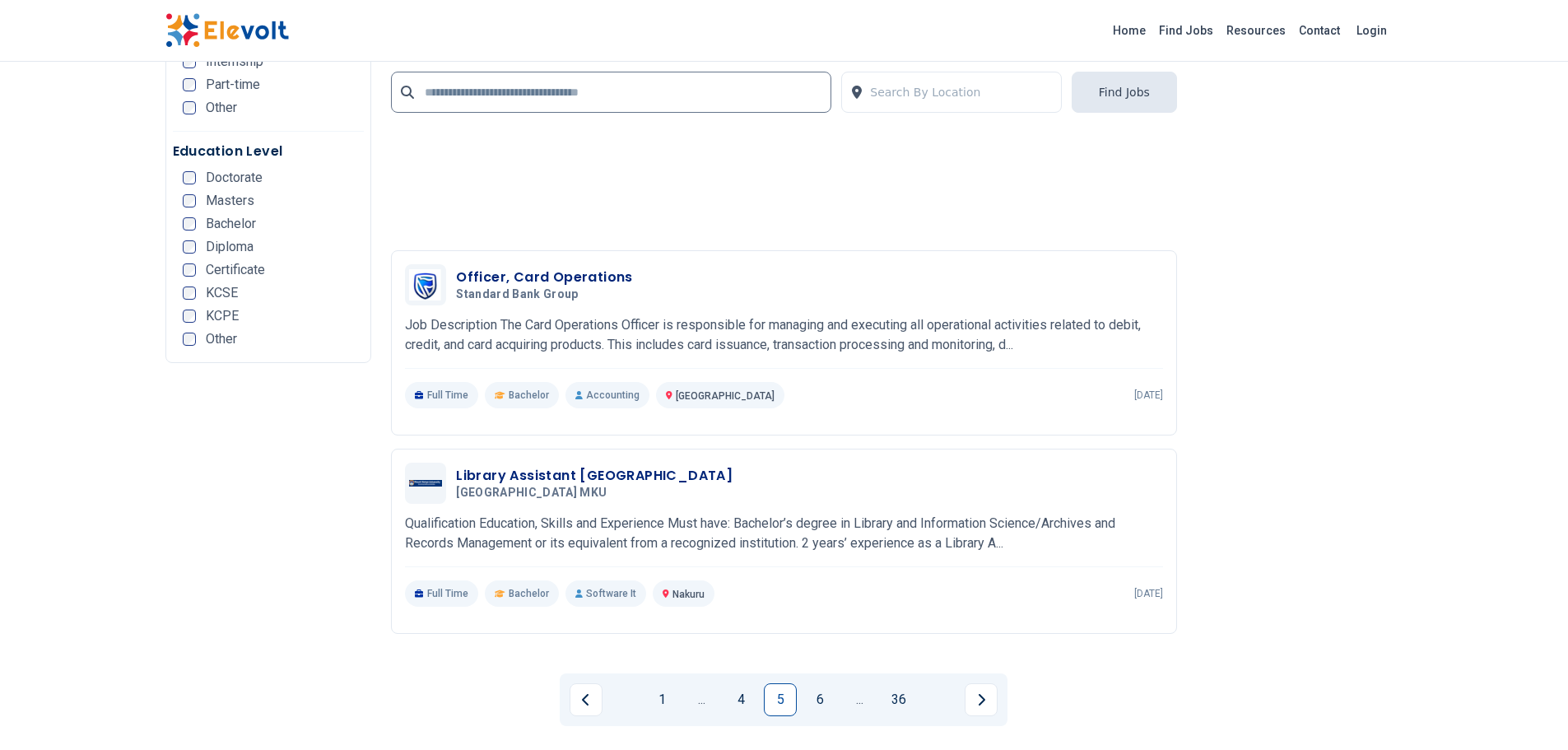
click at [811, 693] on link "6" at bounding box center [820, 699] width 33 height 33
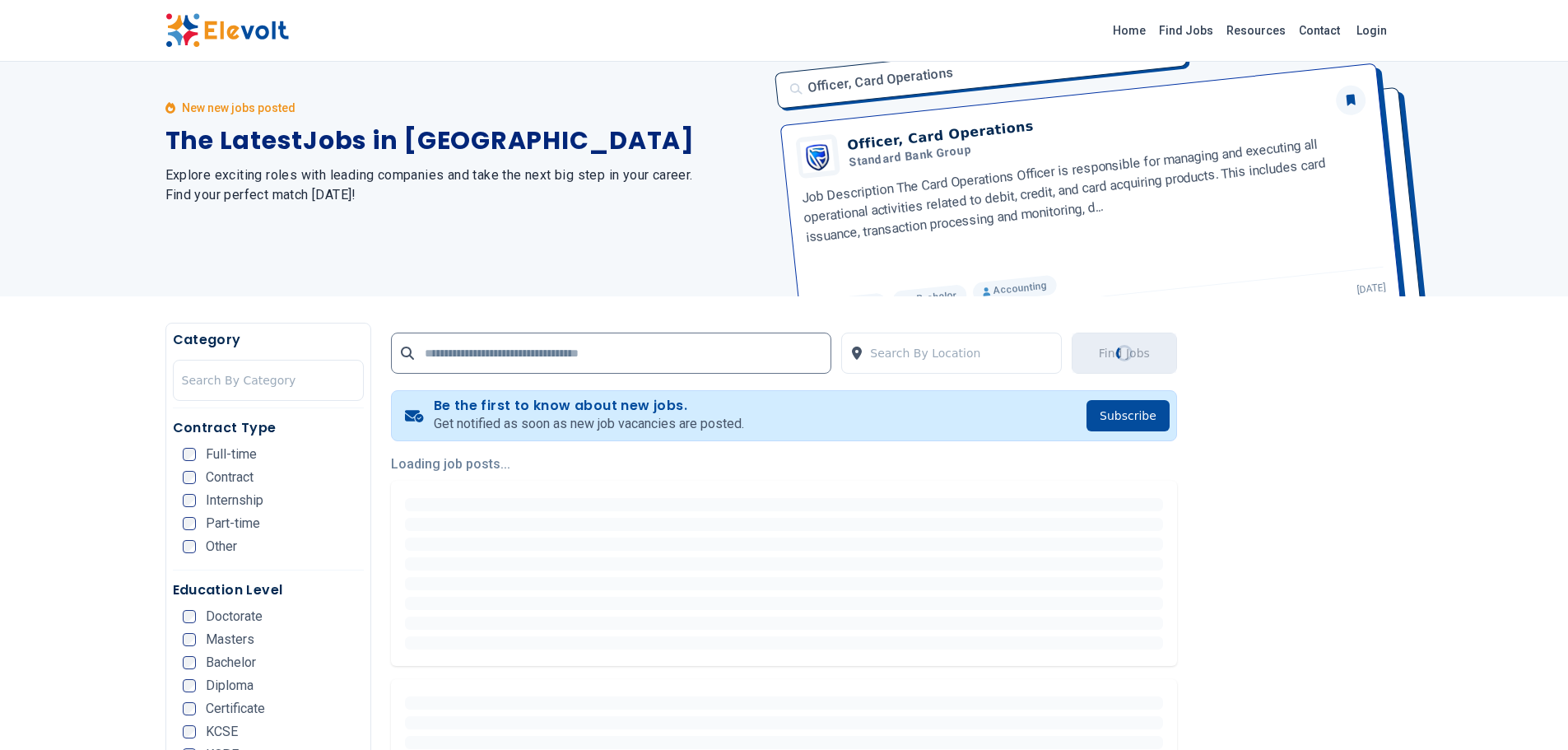
scroll to position [165, 0]
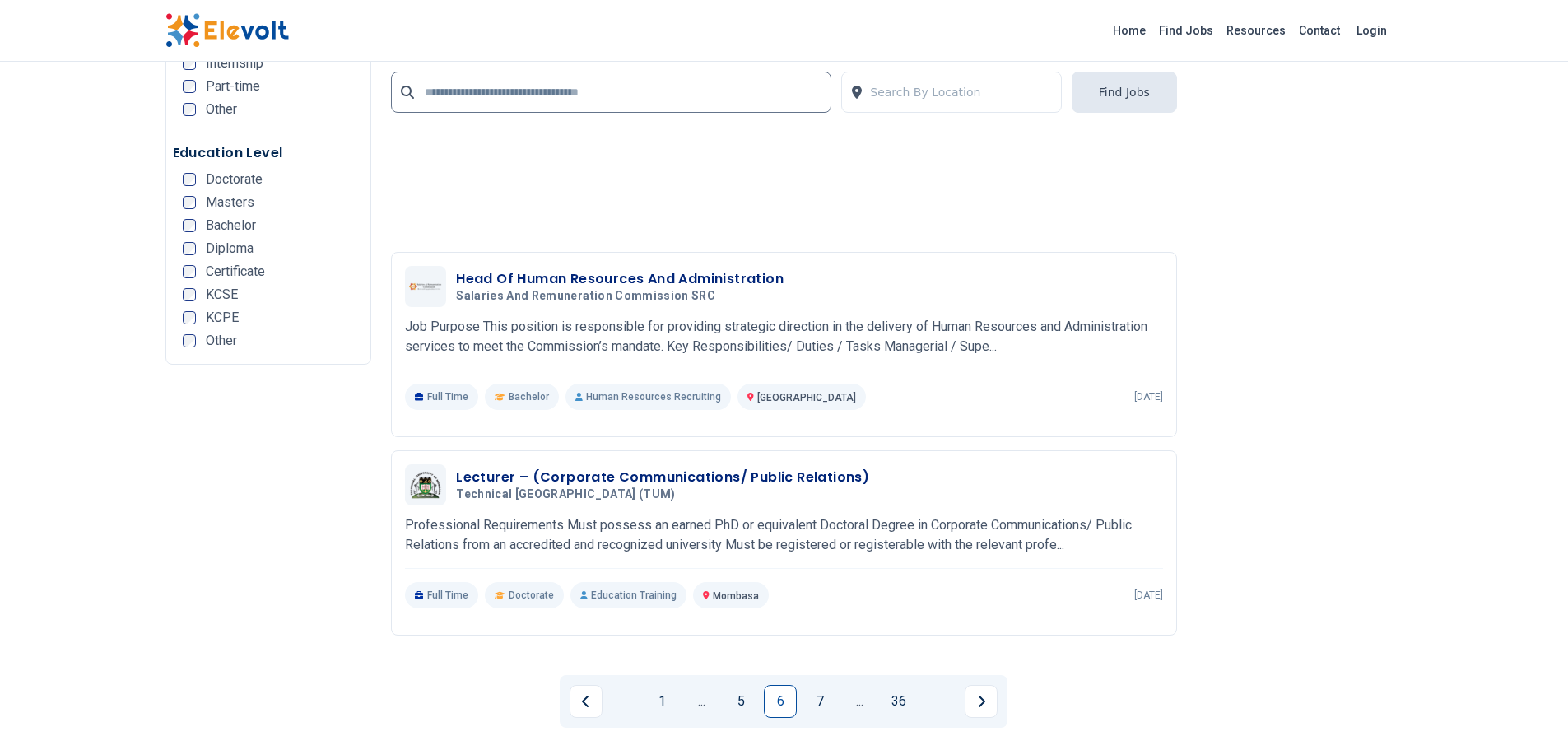
scroll to position [3567, 0]
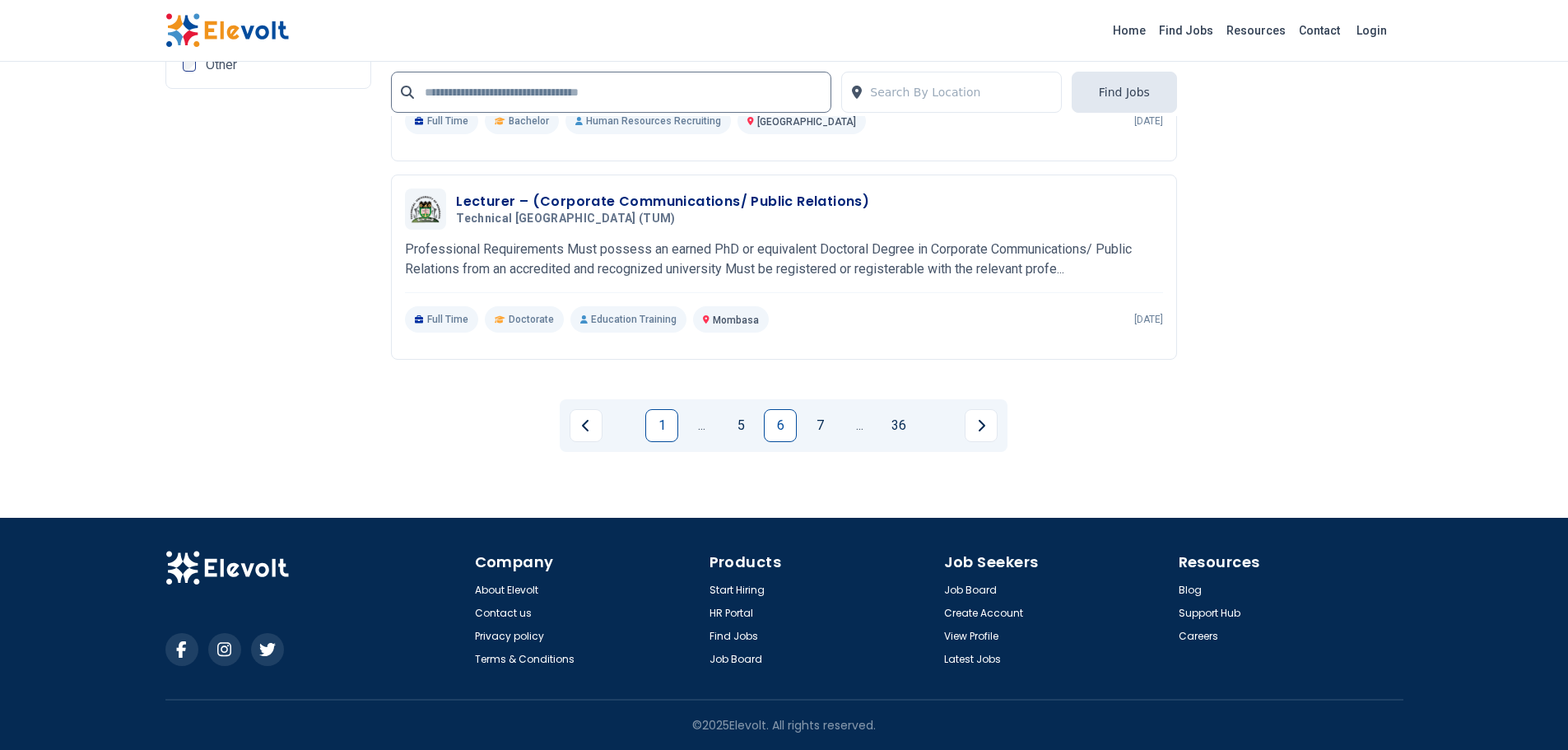
click at [662, 432] on link "1" at bounding box center [661, 425] width 33 height 33
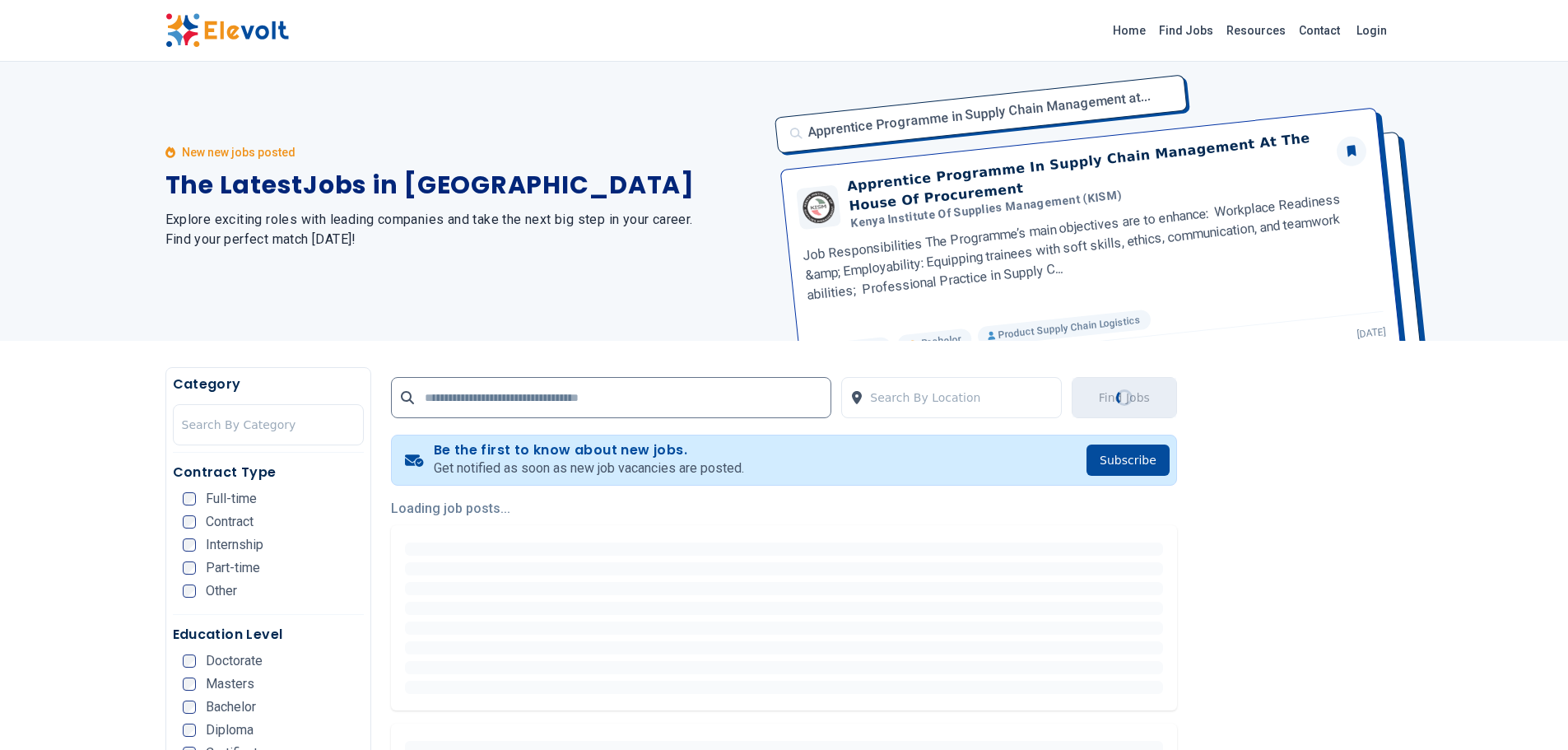
scroll to position [0, 0]
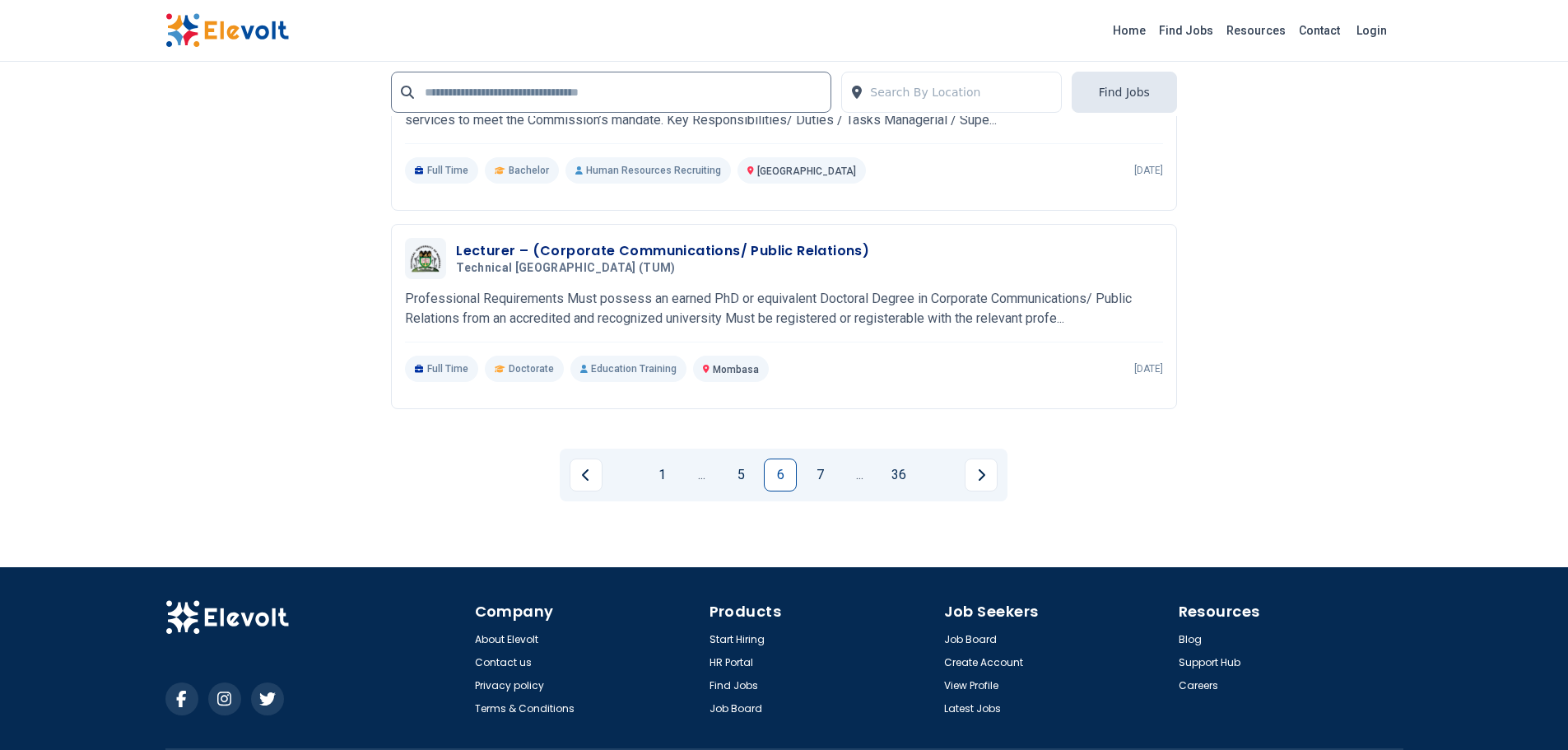
scroll to position [3539, 0]
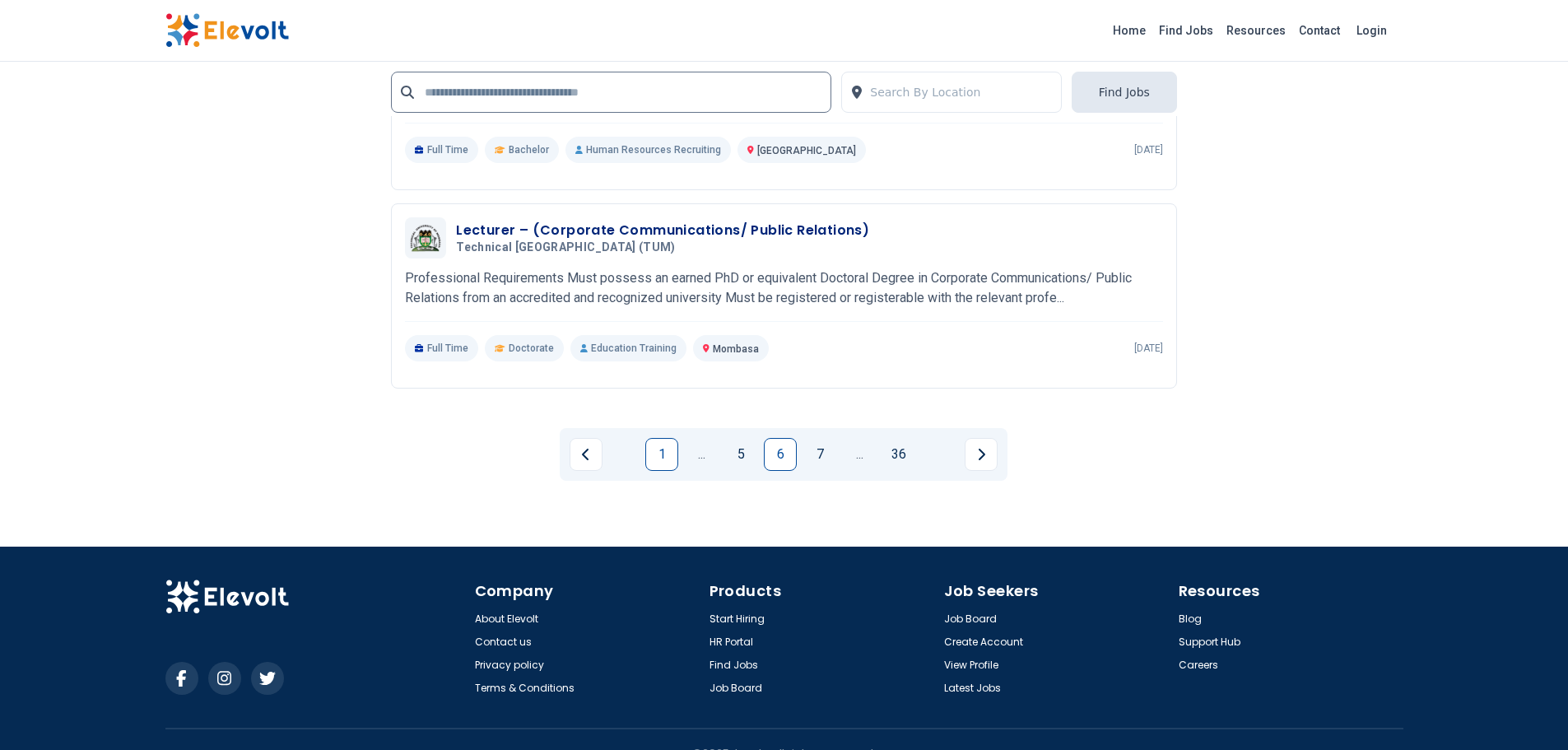
click at [662, 470] on link "1" at bounding box center [661, 454] width 33 height 33
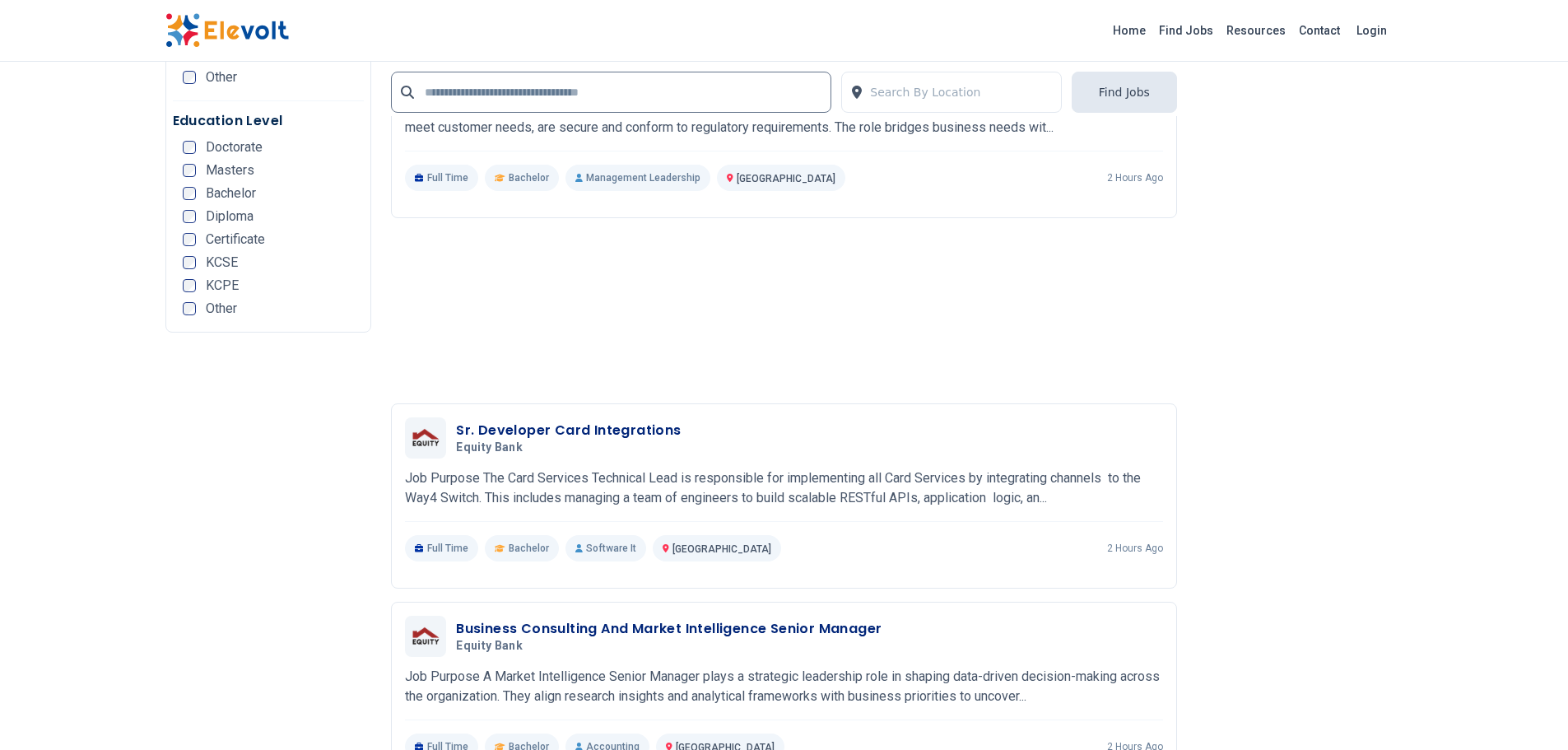
scroll to position [3621, 0]
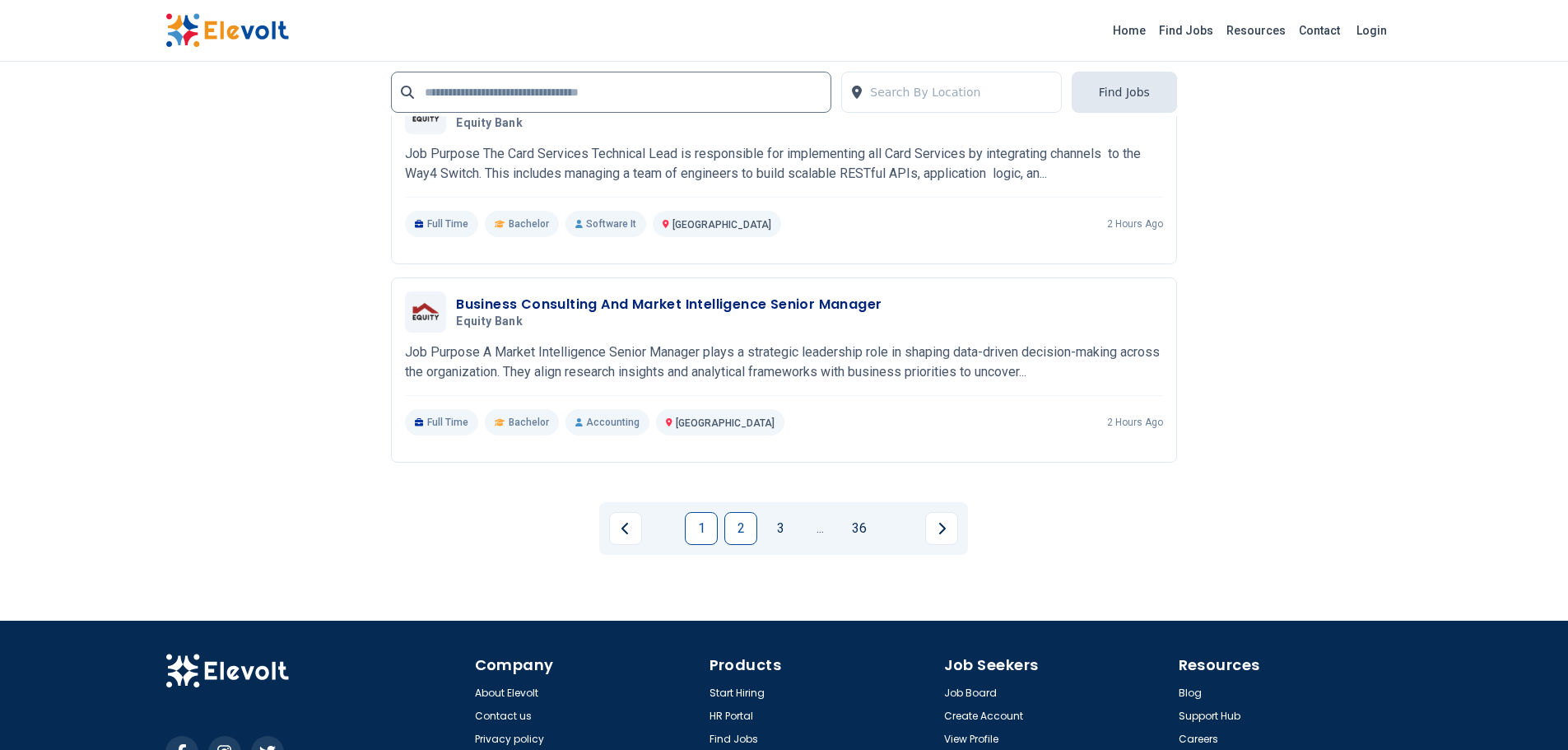
click at [745, 524] on link "2" at bounding box center [740, 528] width 33 height 33
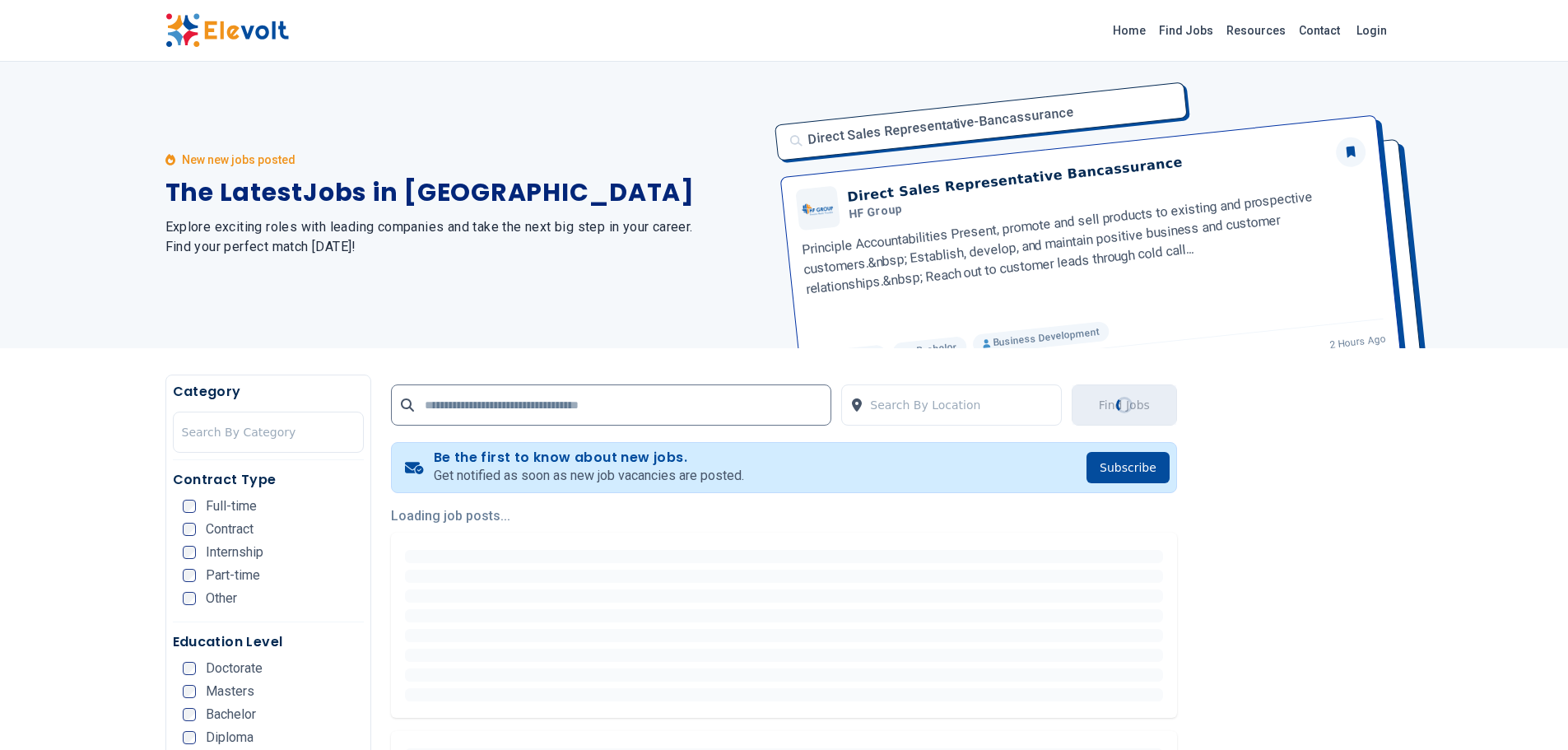
scroll to position [0, 0]
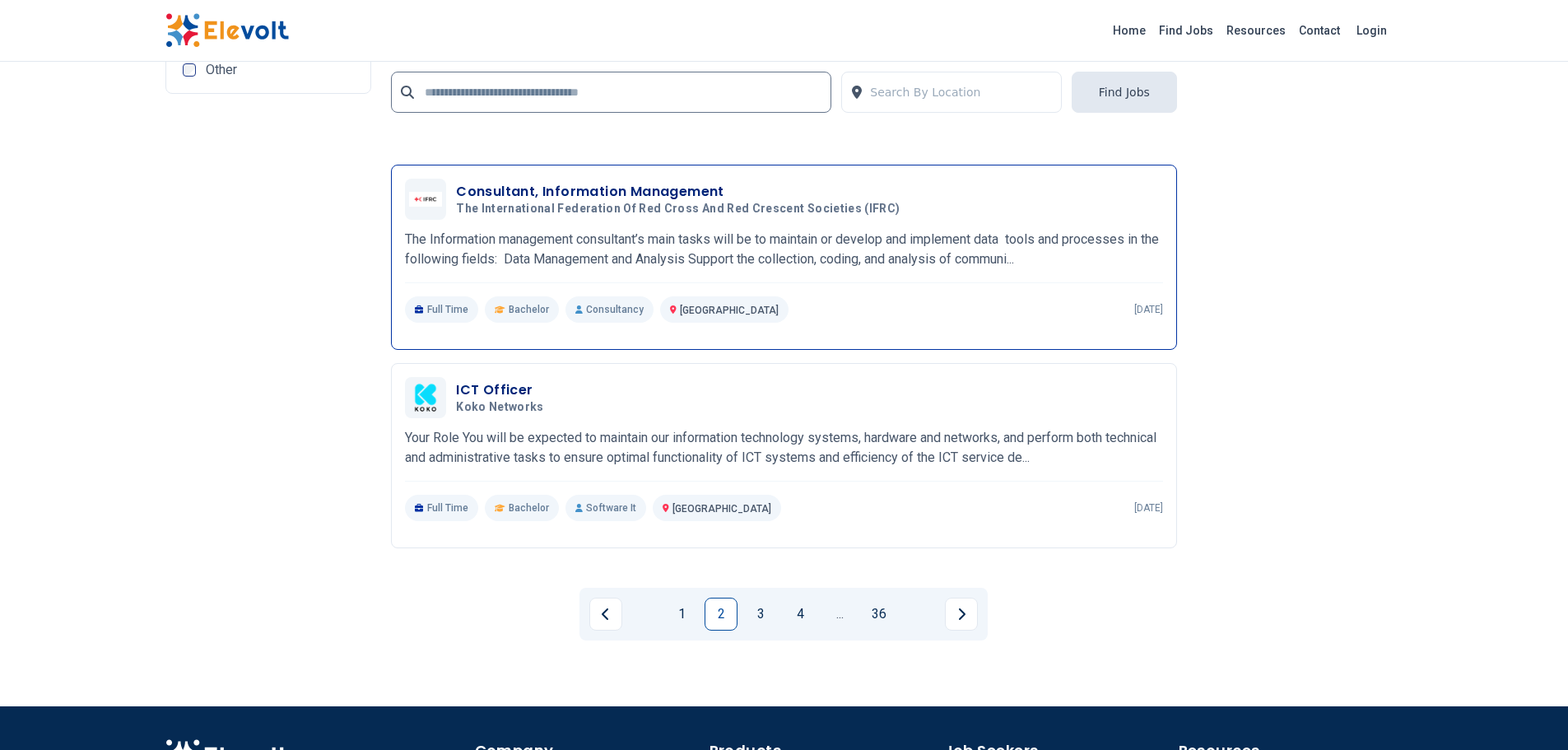
scroll to position [3723, 0]
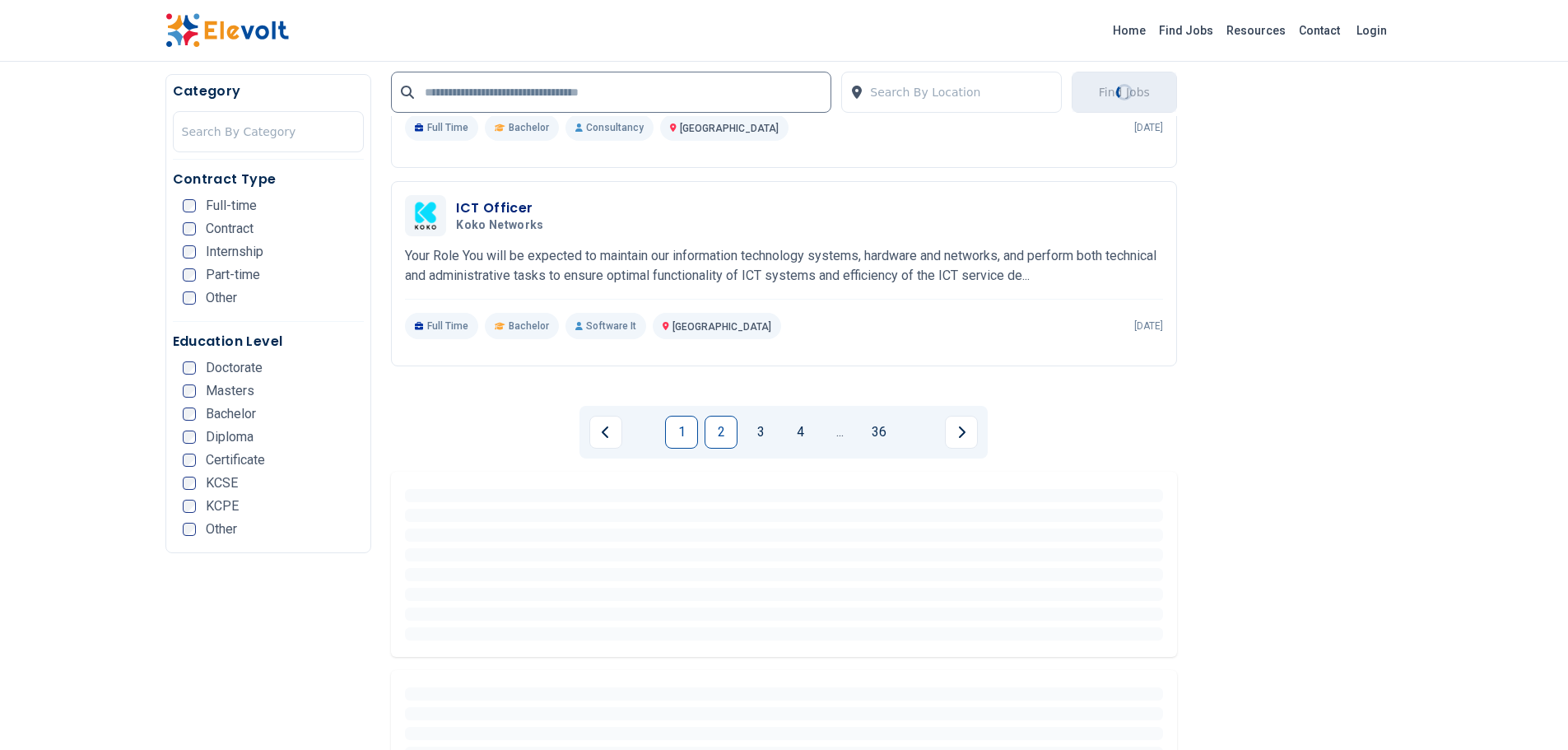
click at [679, 434] on link "1" at bounding box center [681, 432] width 33 height 33
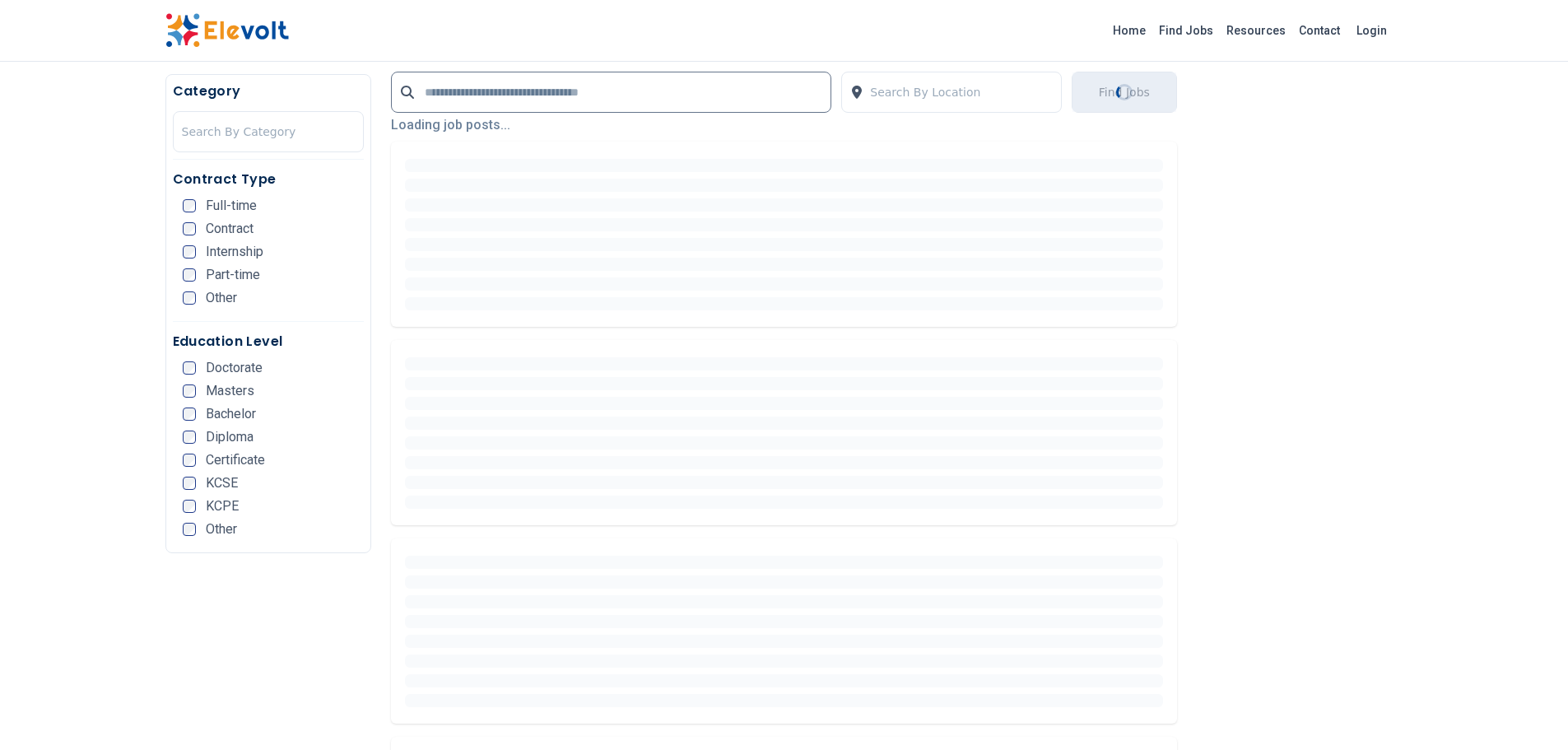
scroll to position [139, 0]
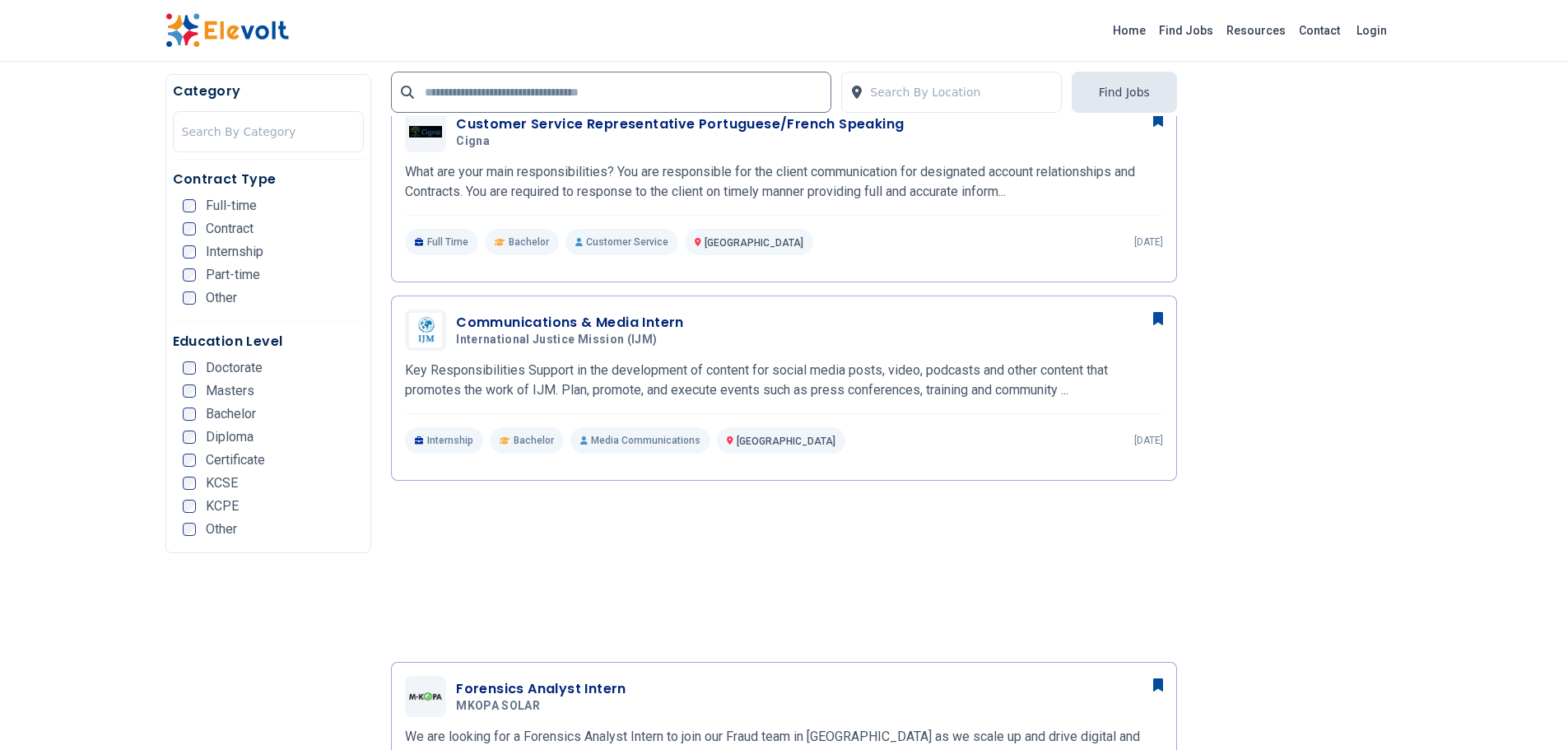
scroll to position [1070, 0]
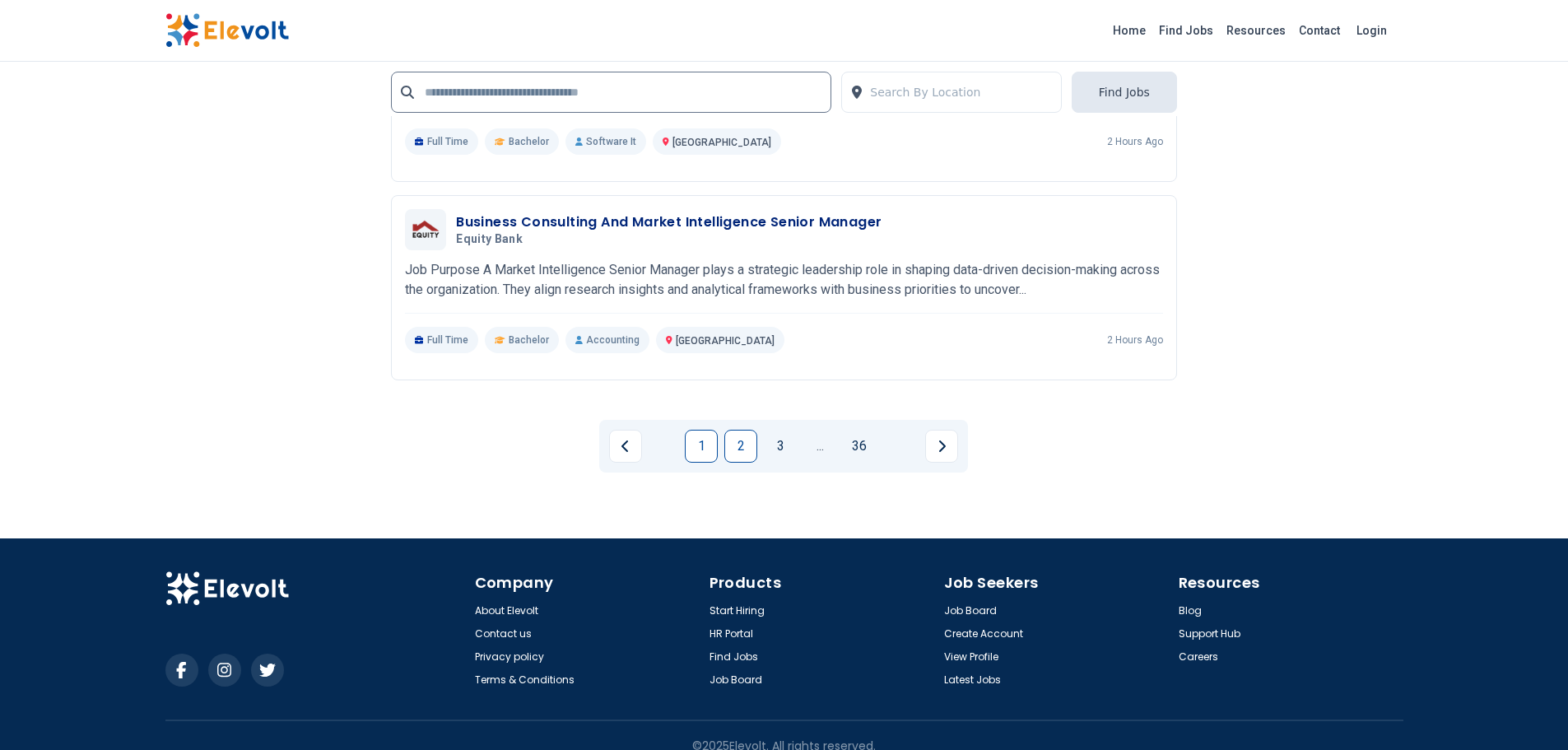
click at [736, 450] on link "2" at bounding box center [740, 446] width 33 height 33
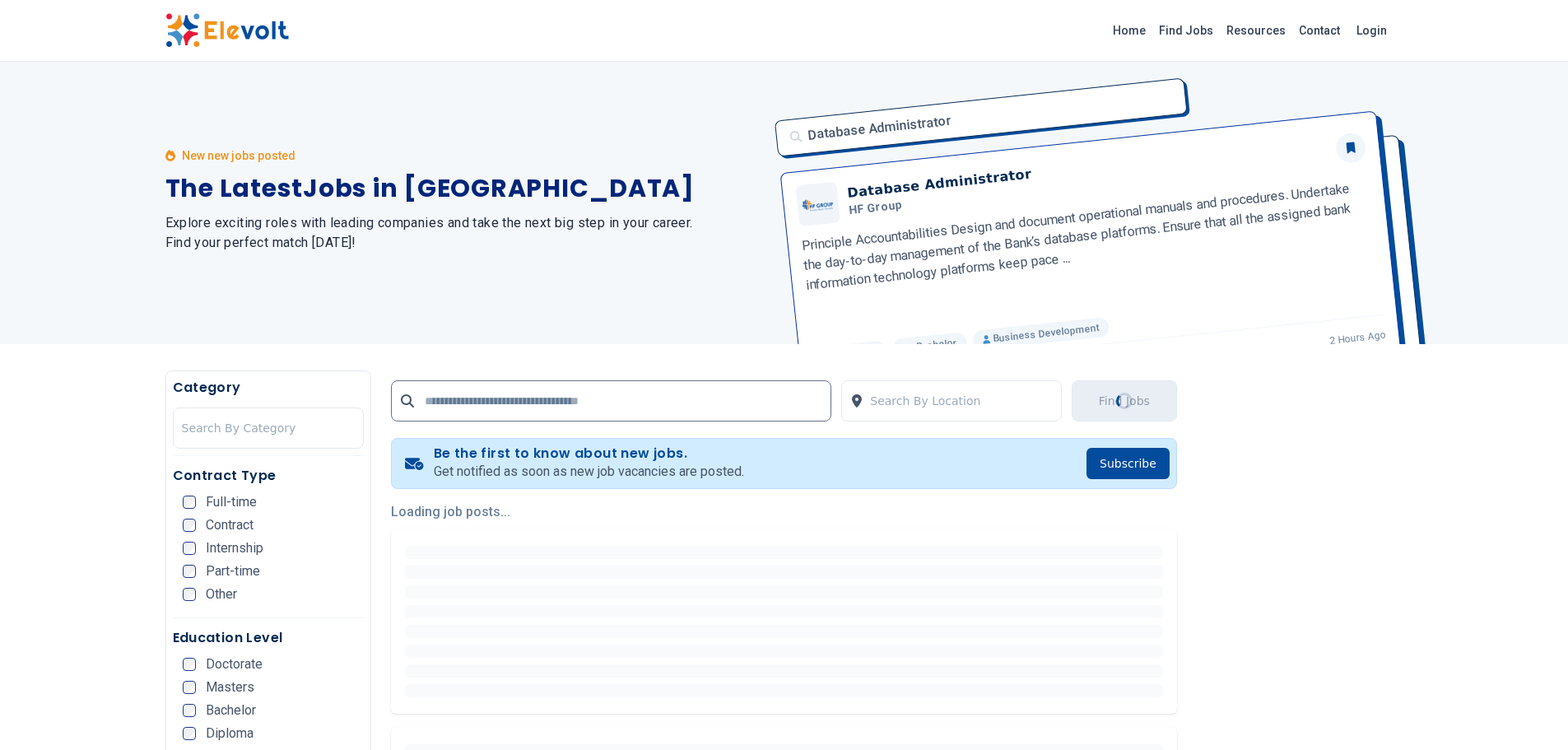
scroll to position [0, 0]
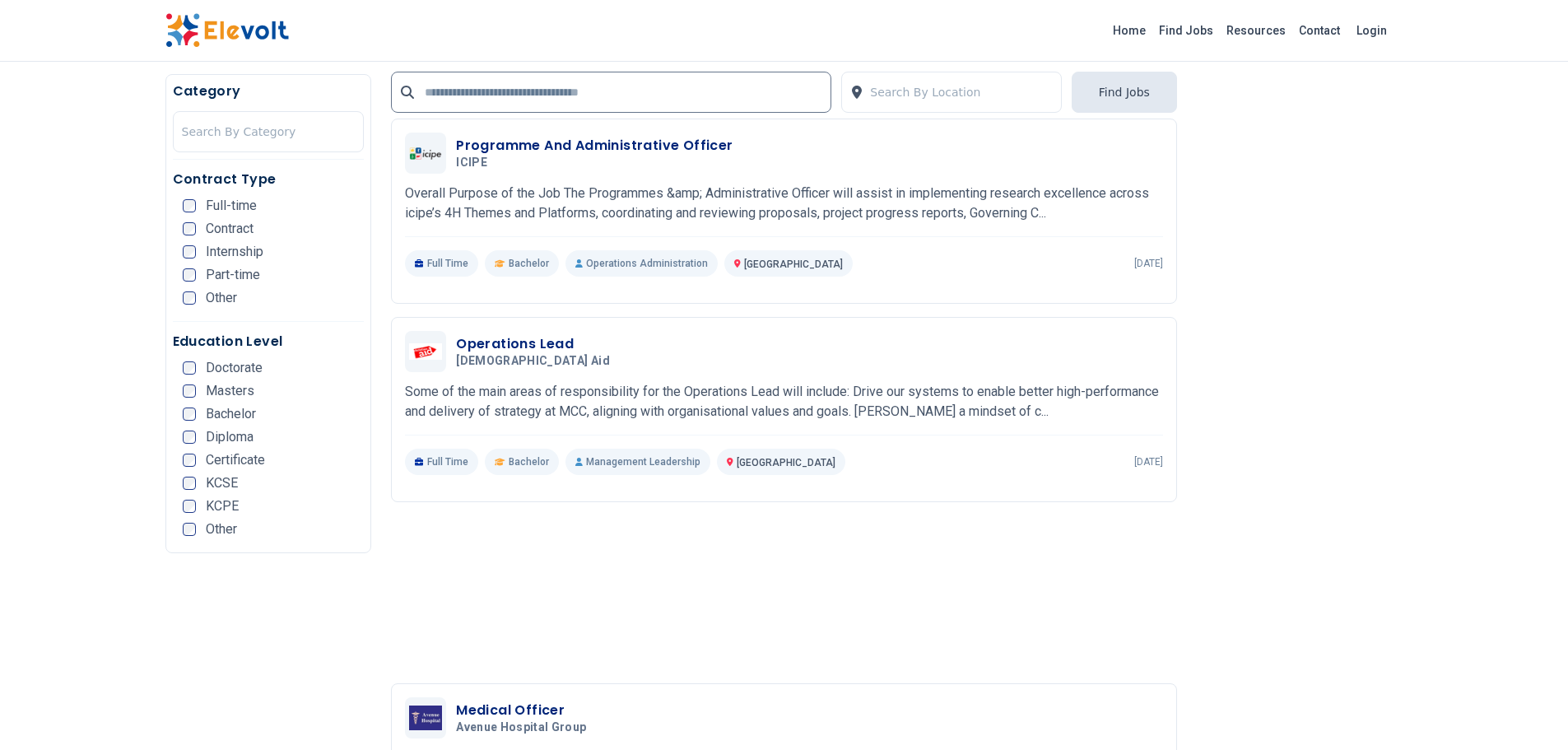
scroll to position [1047, 0]
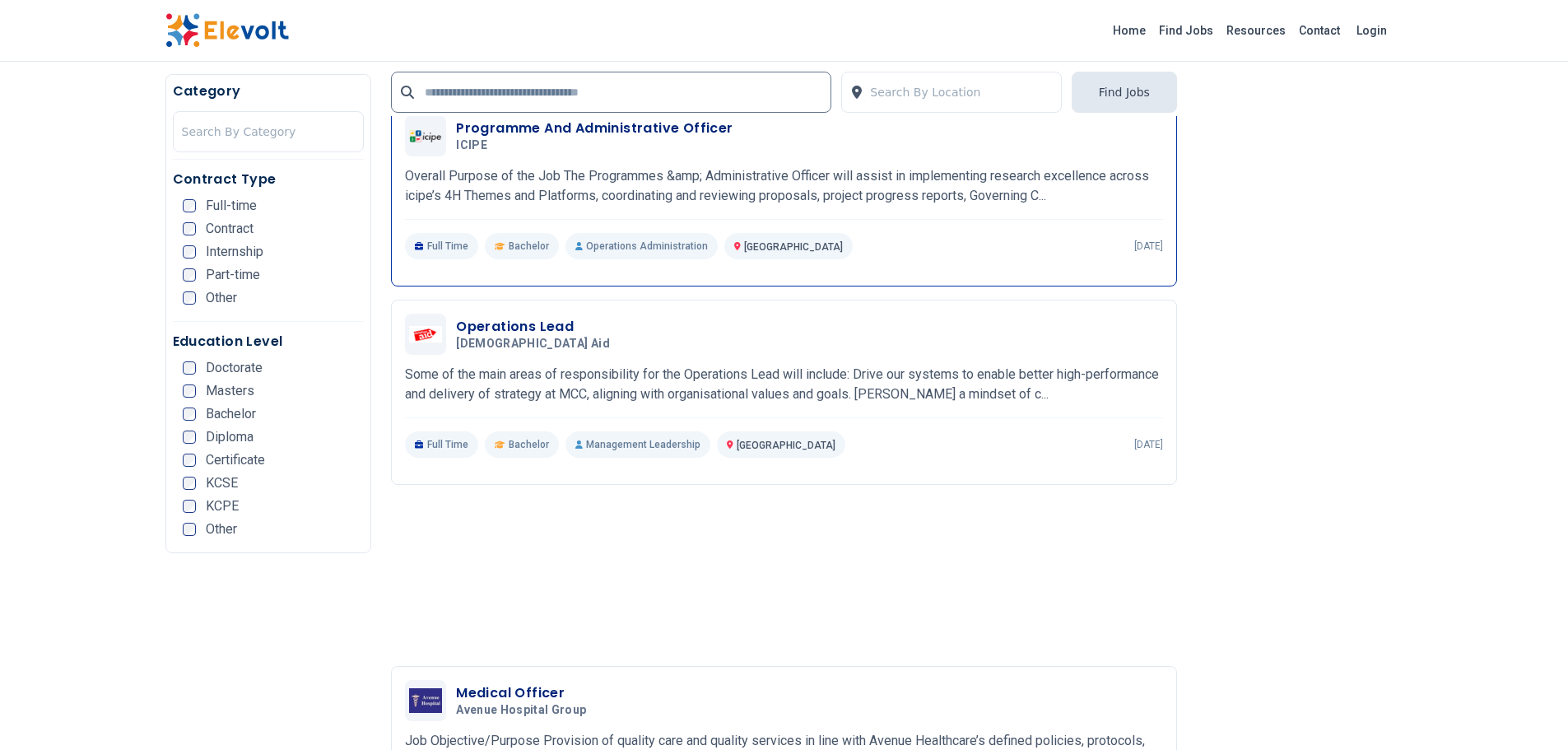
click at [605, 120] on h3 "Programme And Administrative Officer" at bounding box center [594, 128] width 277 height 20
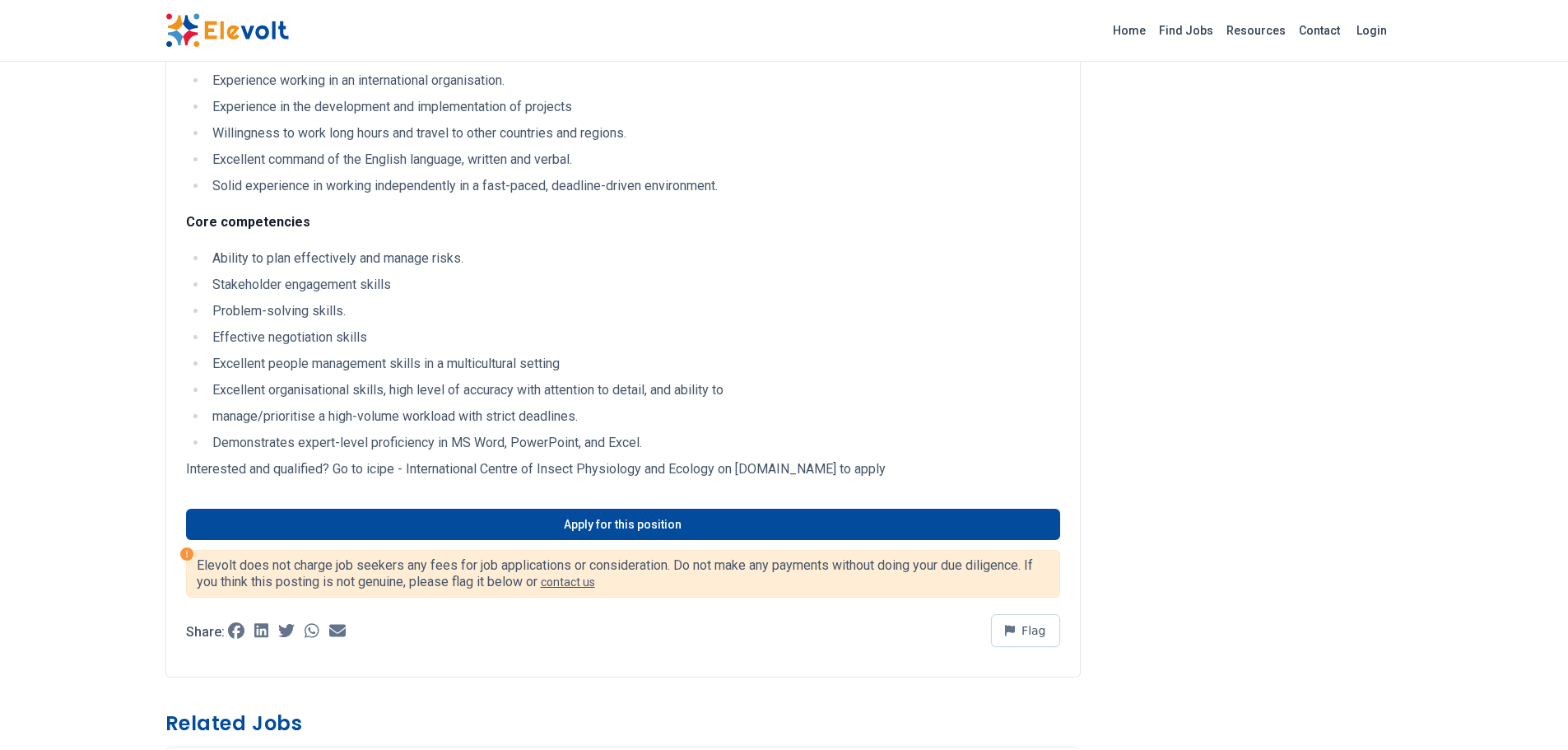
scroll to position [1399, 0]
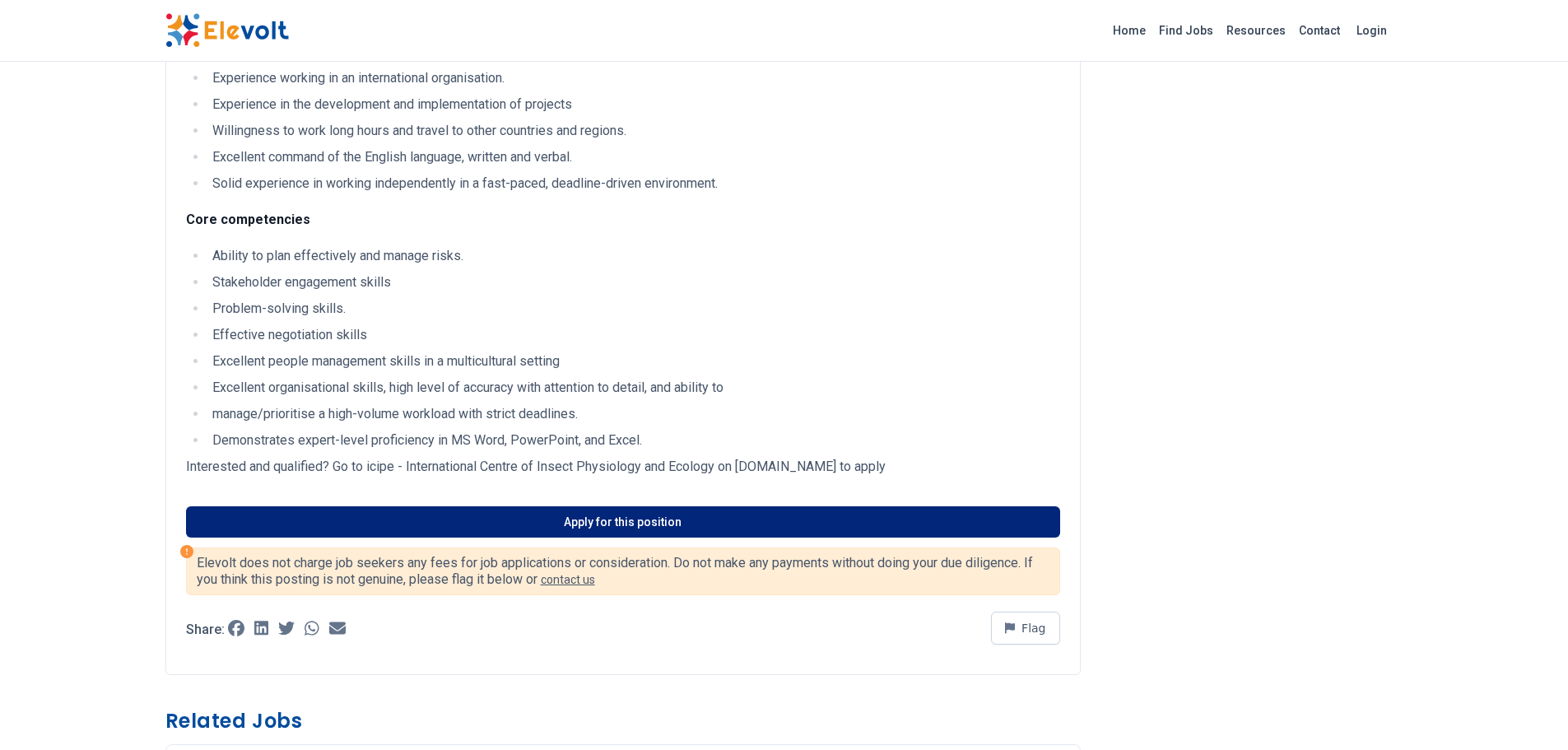
click at [519, 536] on link "Apply for this position" at bounding box center [623, 522] width 874 height 32
